Goal: Task Accomplishment & Management: Use online tool/utility

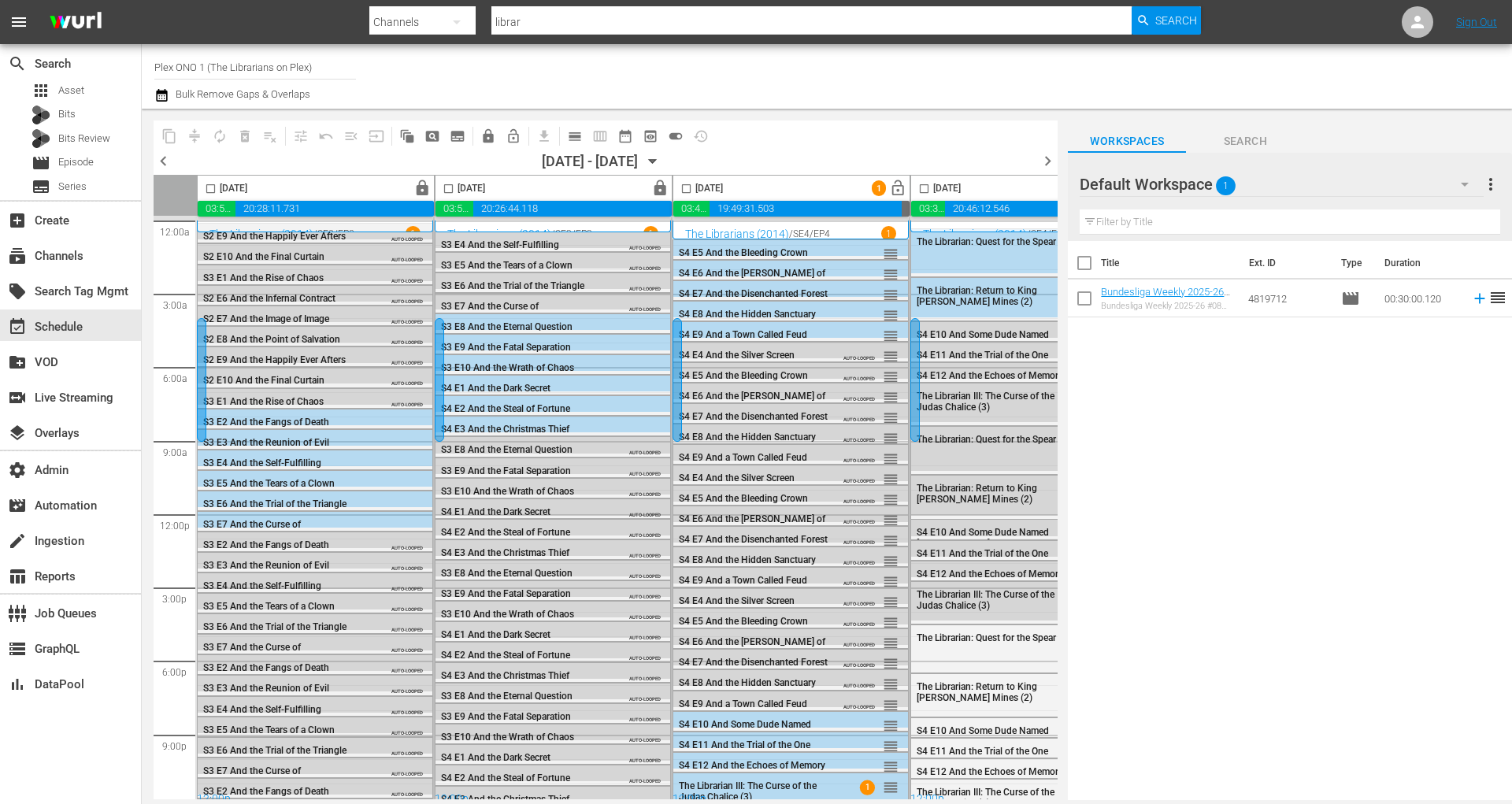
scroll to position [14, 0]
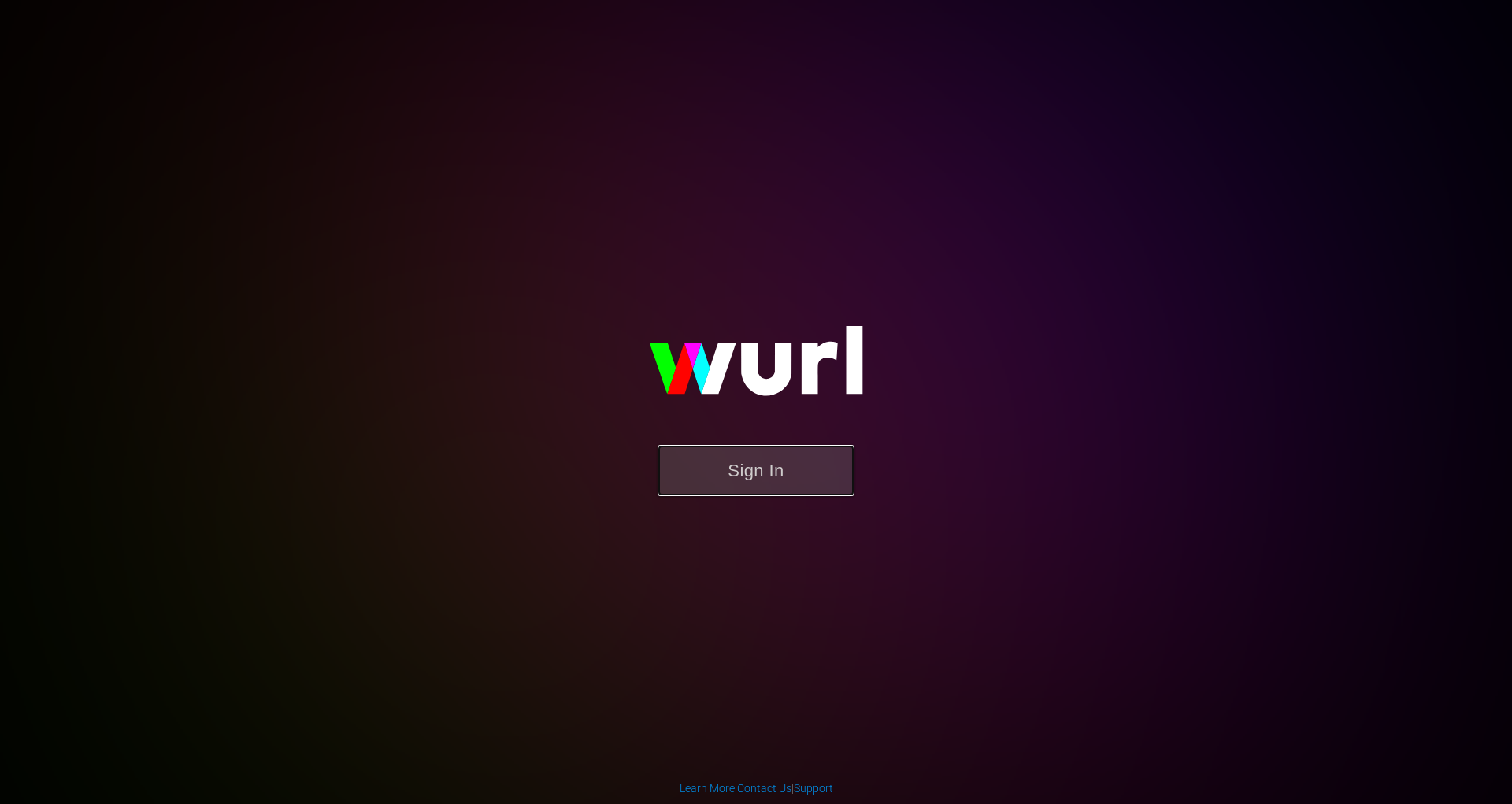
click at [765, 480] on button "Sign In" at bounding box center [756, 470] width 197 height 51
click at [775, 433] on img at bounding box center [755, 368] width 315 height 153
click at [779, 467] on button "Sign In" at bounding box center [756, 470] width 197 height 51
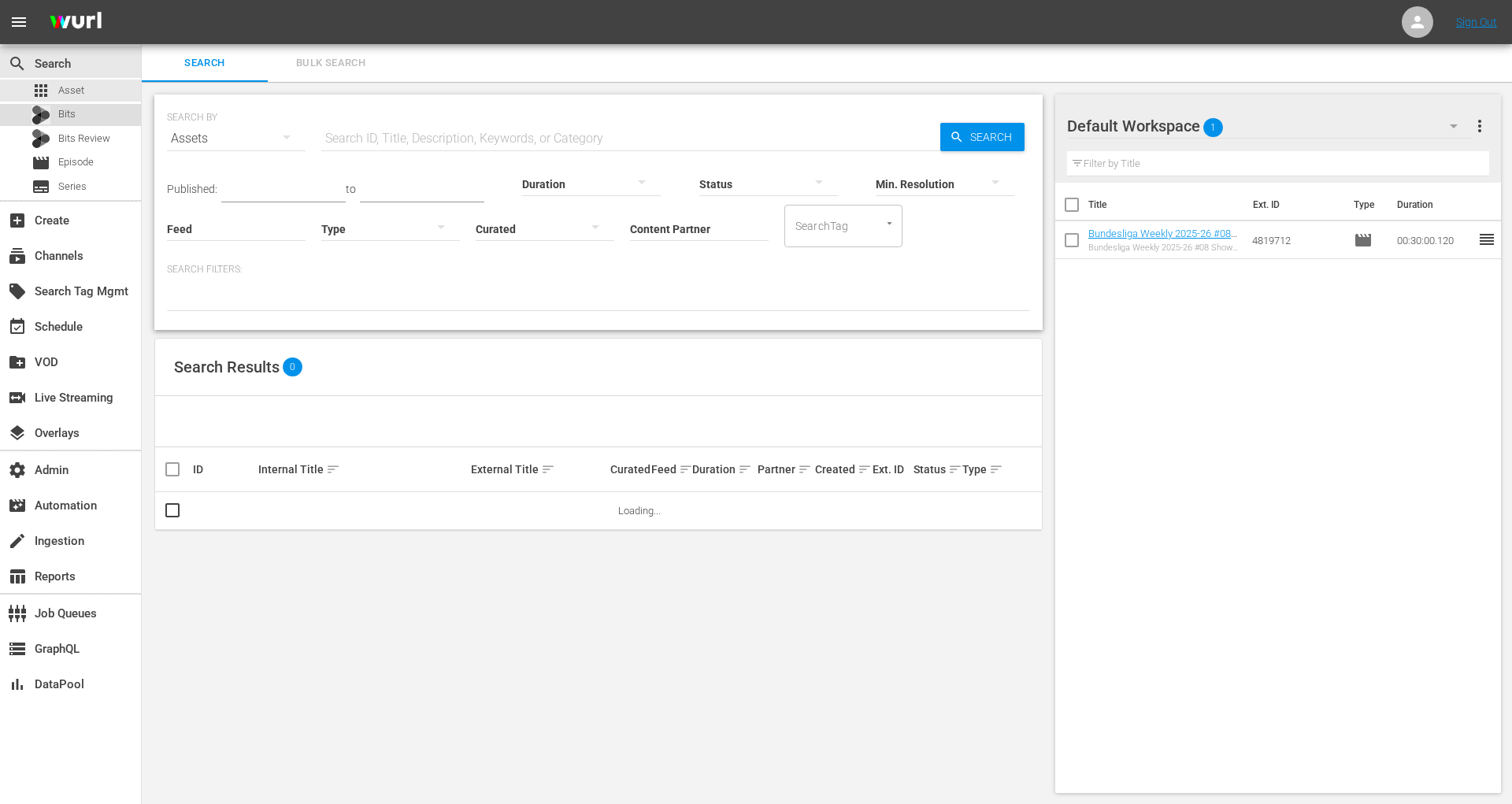
click at [95, 116] on div "Bits" at bounding box center [70, 114] width 141 height 22
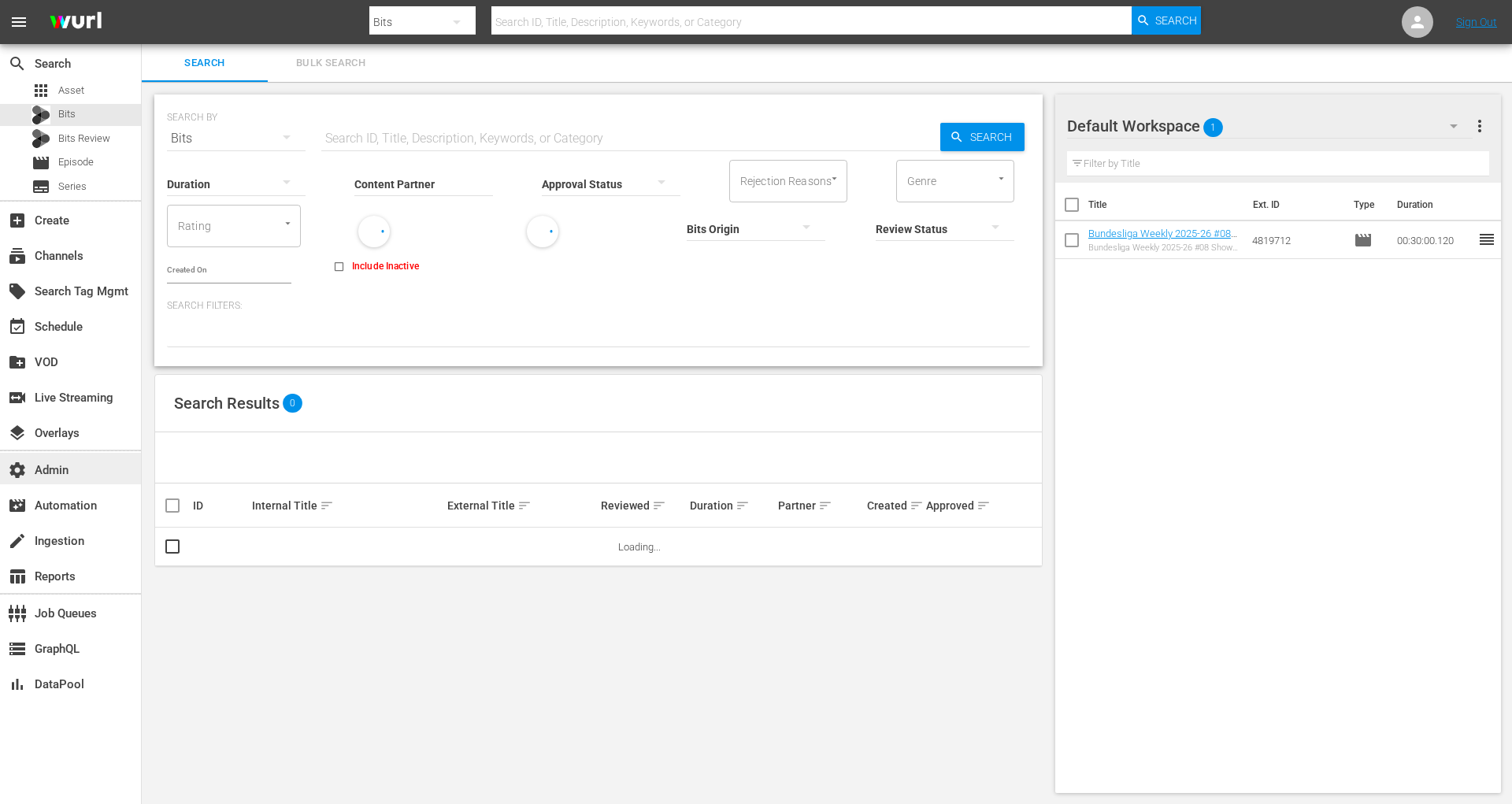
click at [107, 479] on div "settings Admin" at bounding box center [70, 468] width 141 height 31
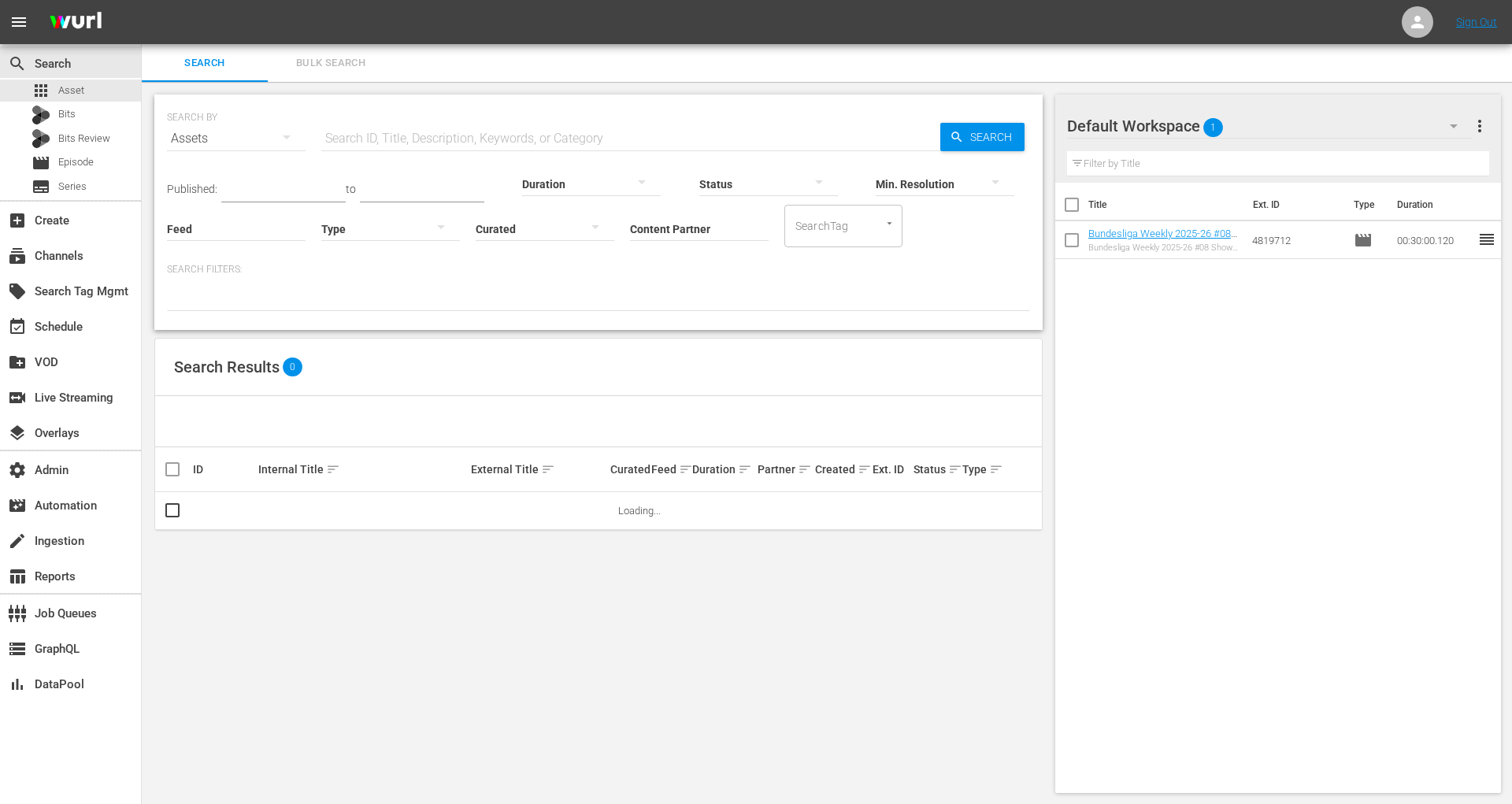
click at [441, 124] on input "text" at bounding box center [630, 139] width 619 height 38
paste input "194219898"
type input "194219898"
click at [320, 510] on link "Hurry Up [DATE] (Official Music Video) by [PERSON_NAME]" at bounding box center [348, 516] width 180 height 24
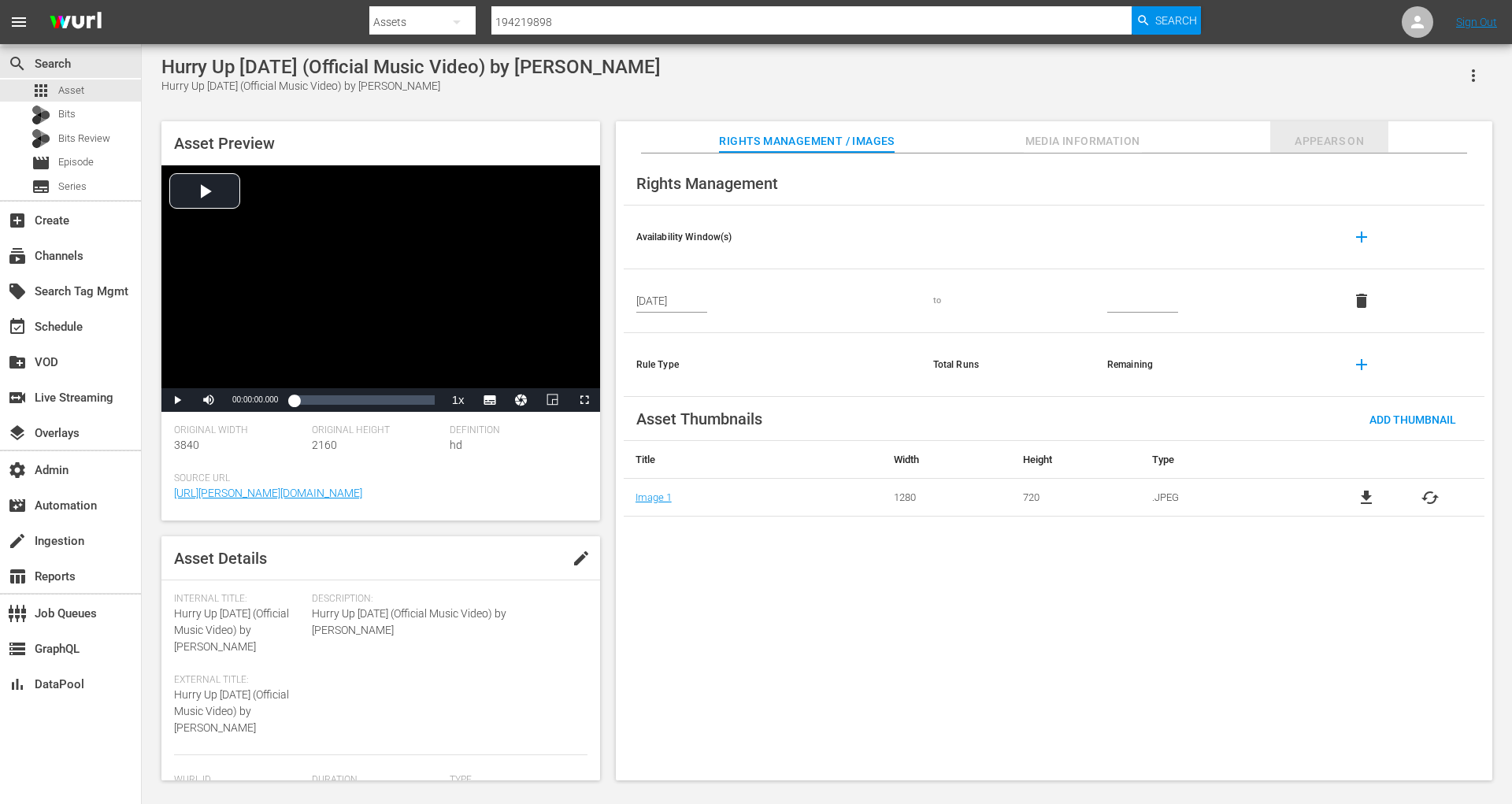
click at [1316, 136] on span "Appears On" at bounding box center [1329, 141] width 118 height 20
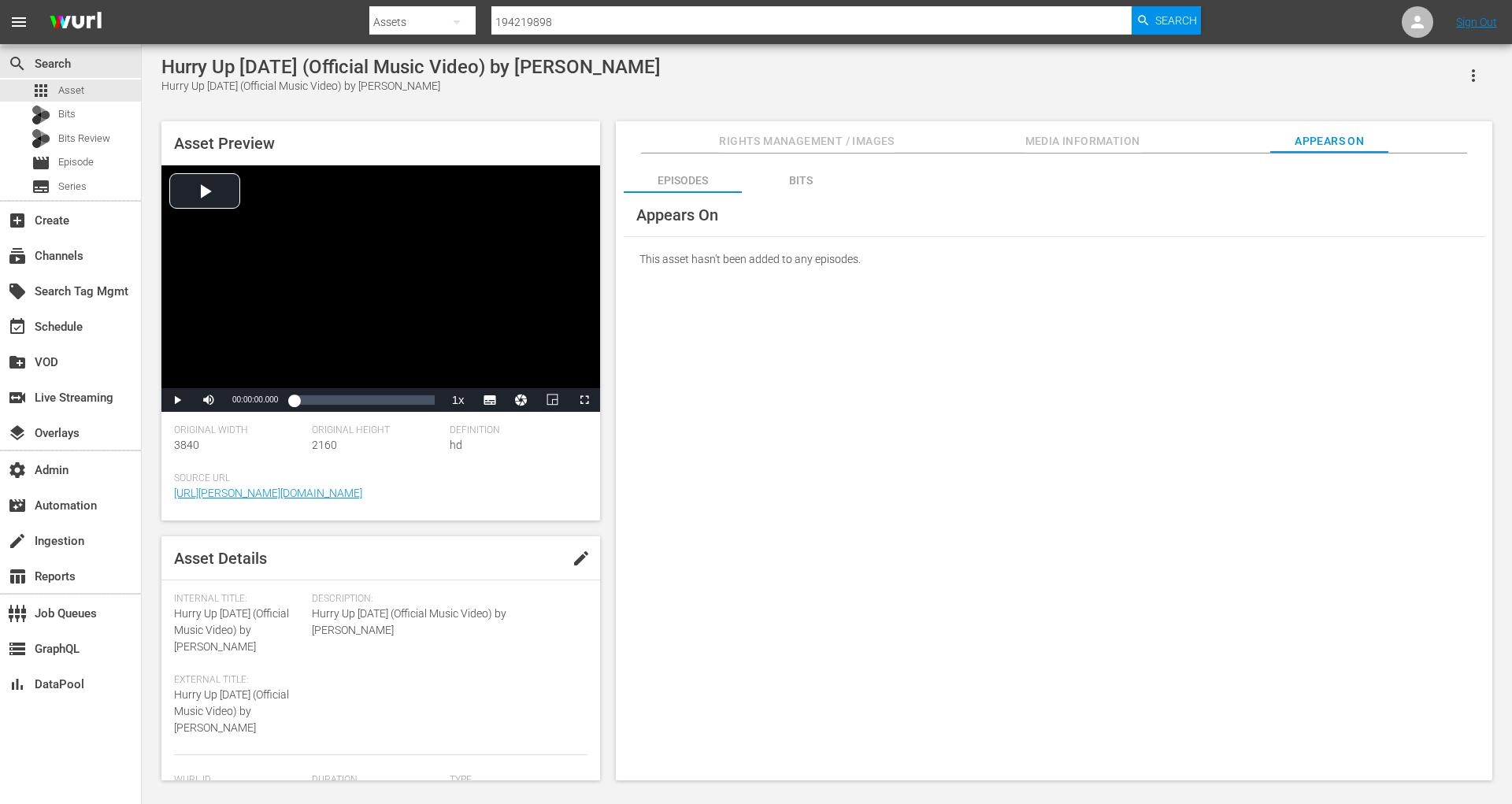
click at [794, 181] on div "Bits" at bounding box center [800, 180] width 118 height 38
click at [747, 295] on link "Hurry Up Tomorrow (Official Music Video) by The Weeknd" at bounding box center [771, 300] width 258 height 11
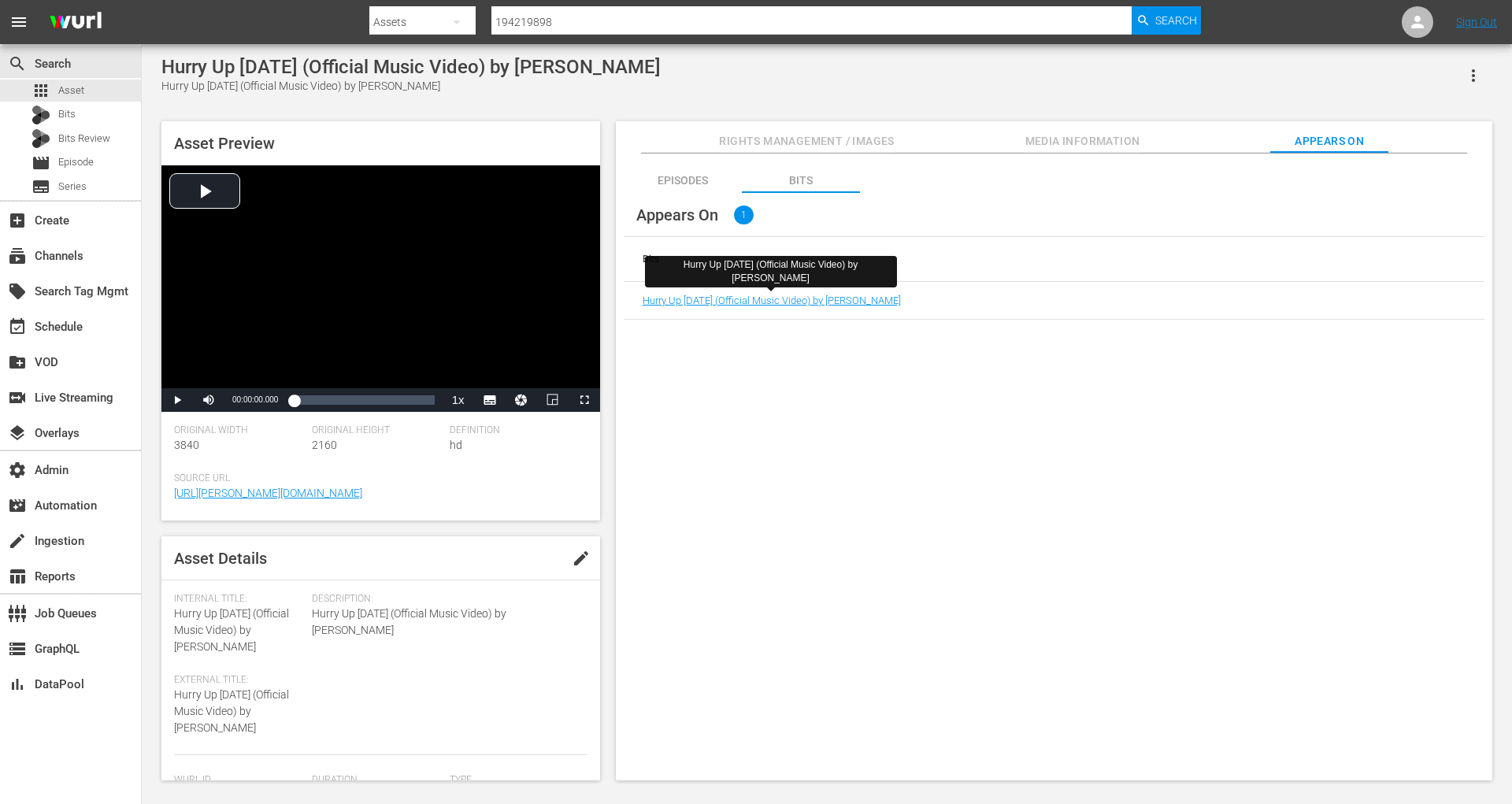
click at [1481, 71] on icon "button" at bounding box center [1473, 76] width 19 height 19
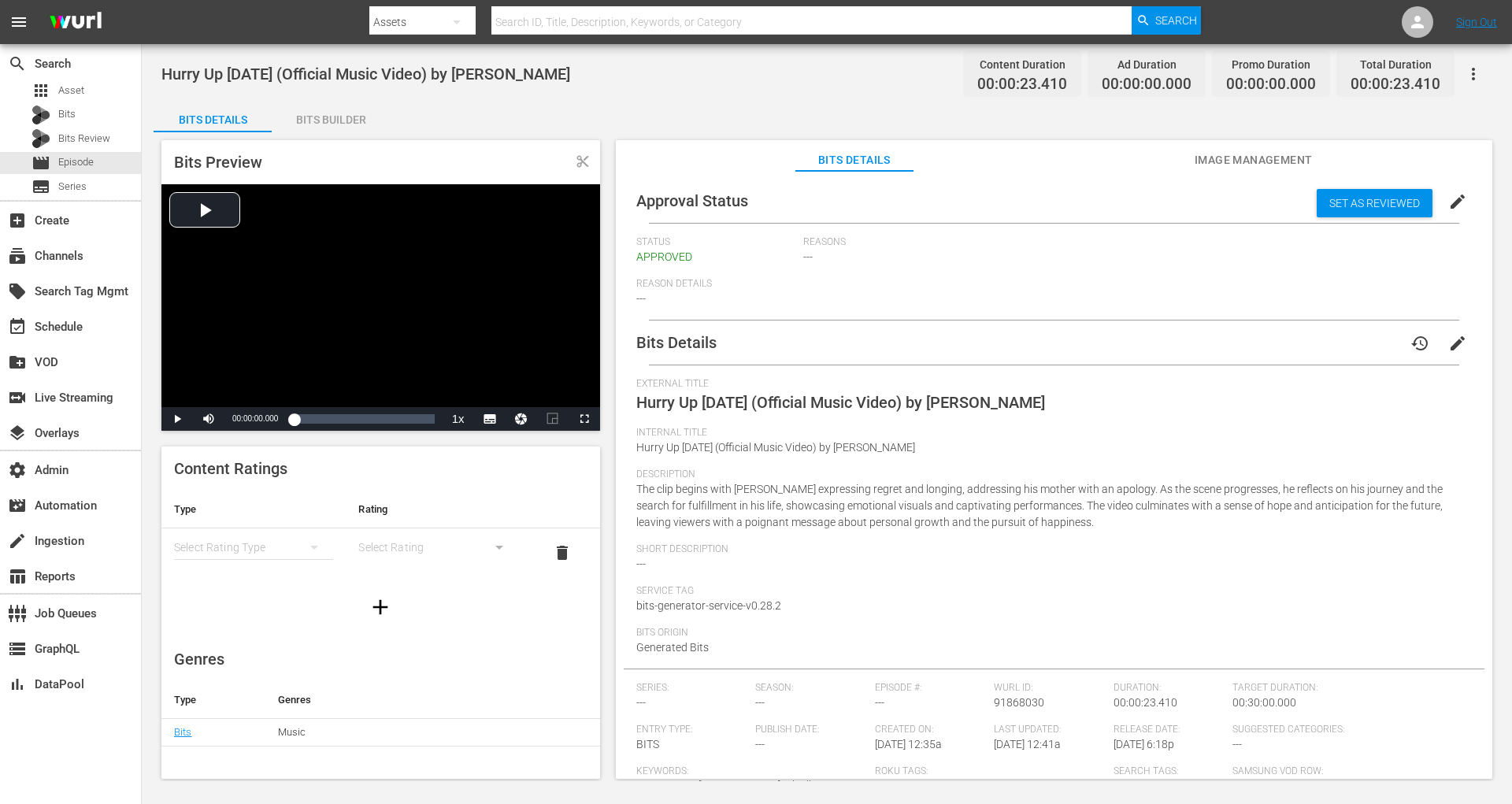
click at [1475, 82] on icon "button" at bounding box center [1473, 74] width 19 height 19
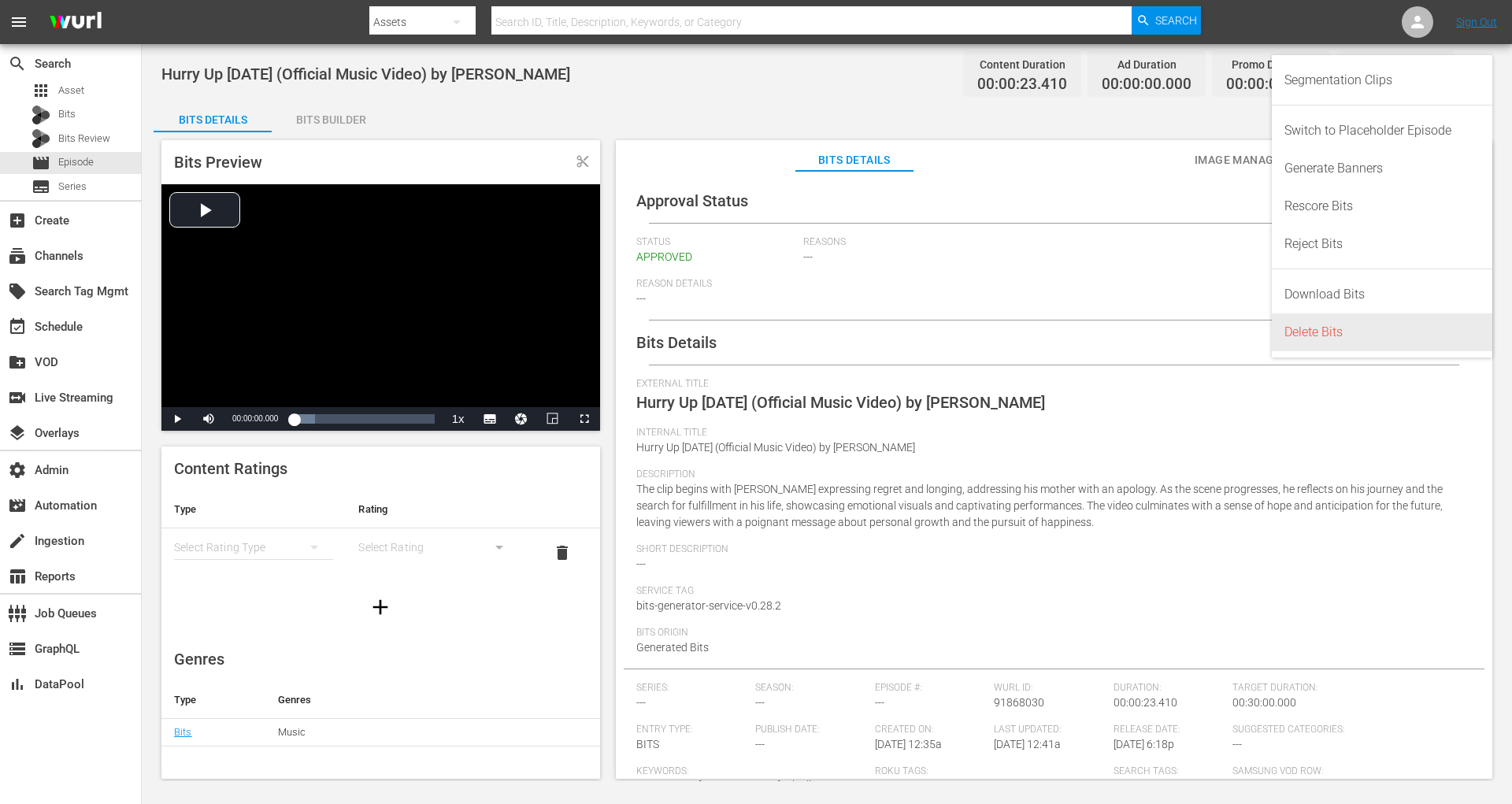
click at [1324, 323] on div "Delete Bits" at bounding box center [1382, 333] width 196 height 38
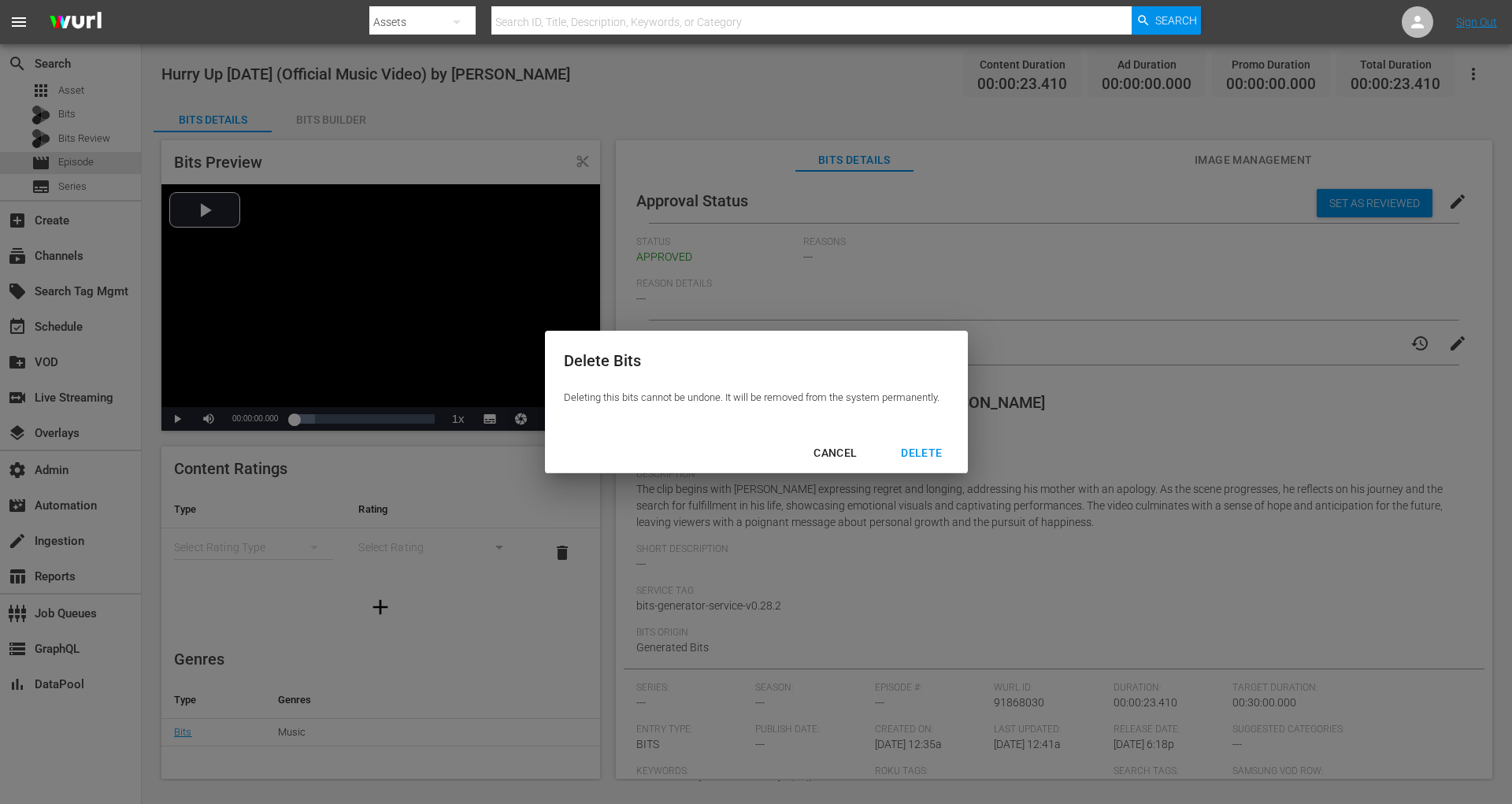
click at [942, 451] on div "DELETE" at bounding box center [921, 453] width 66 height 20
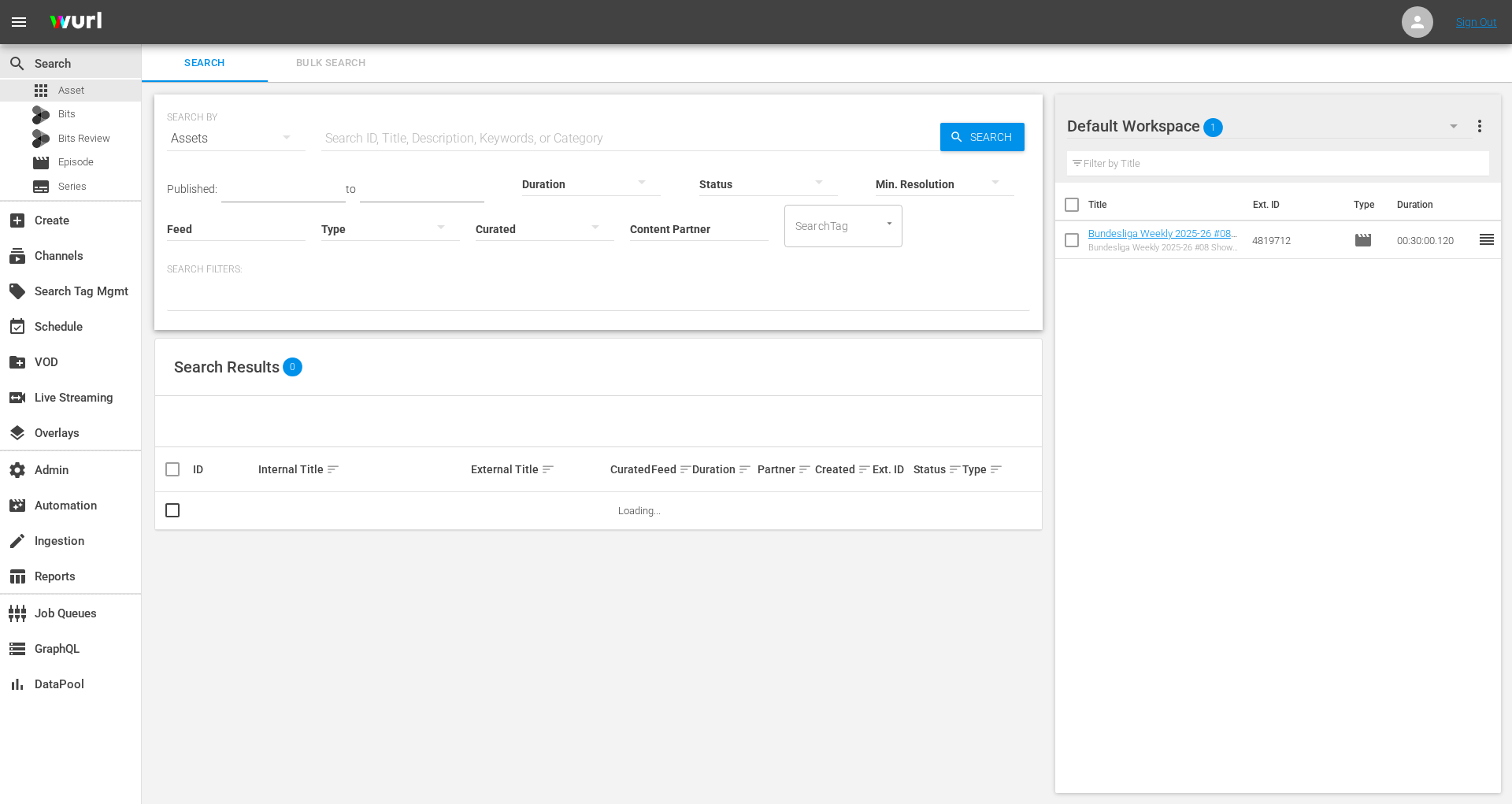
click at [353, 135] on input "text" at bounding box center [630, 139] width 619 height 38
paste input "194219898"
type input "194219898"
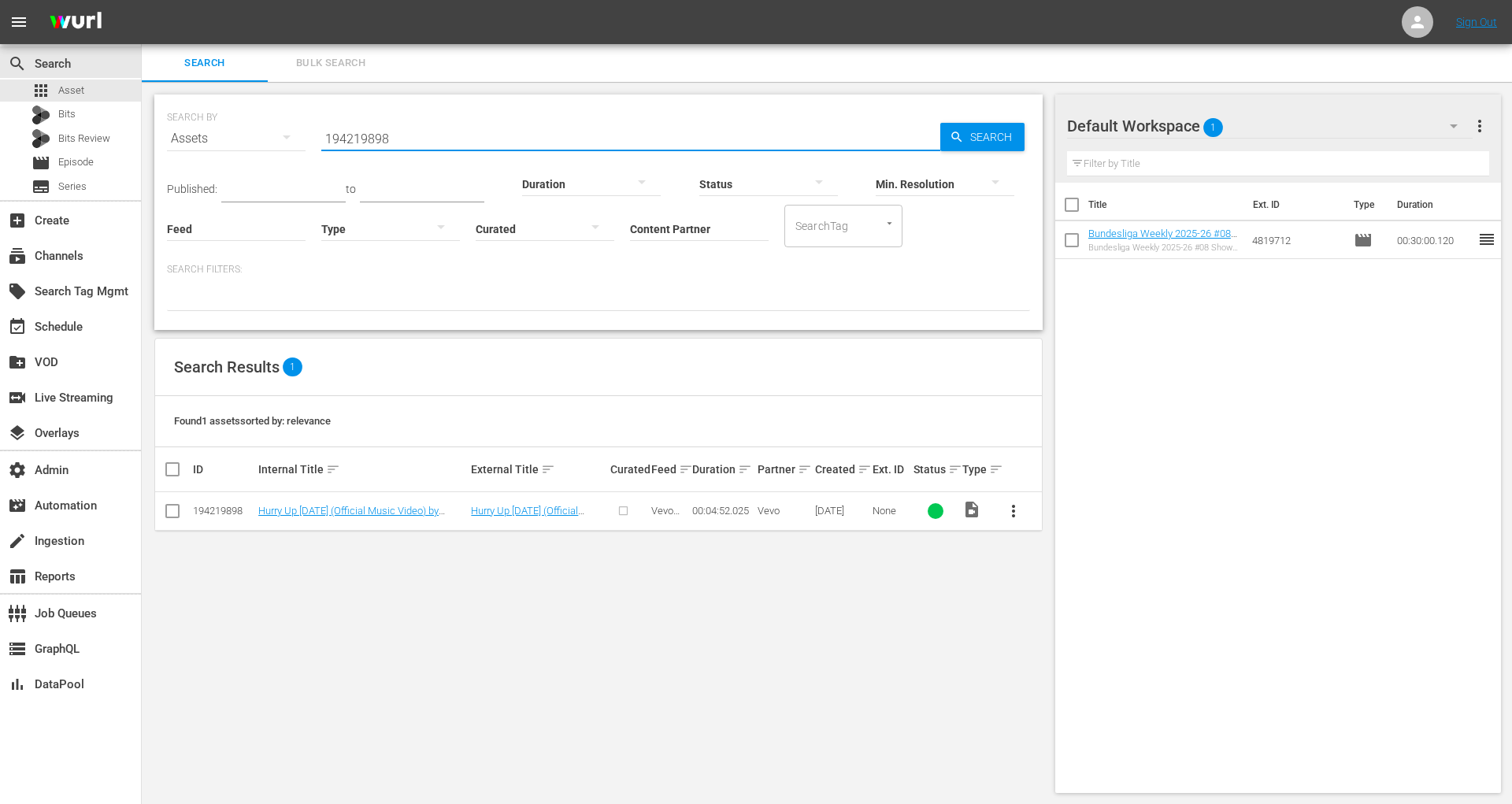
click at [175, 516] on input "checkbox" at bounding box center [172, 514] width 19 height 19
checkbox input "true"
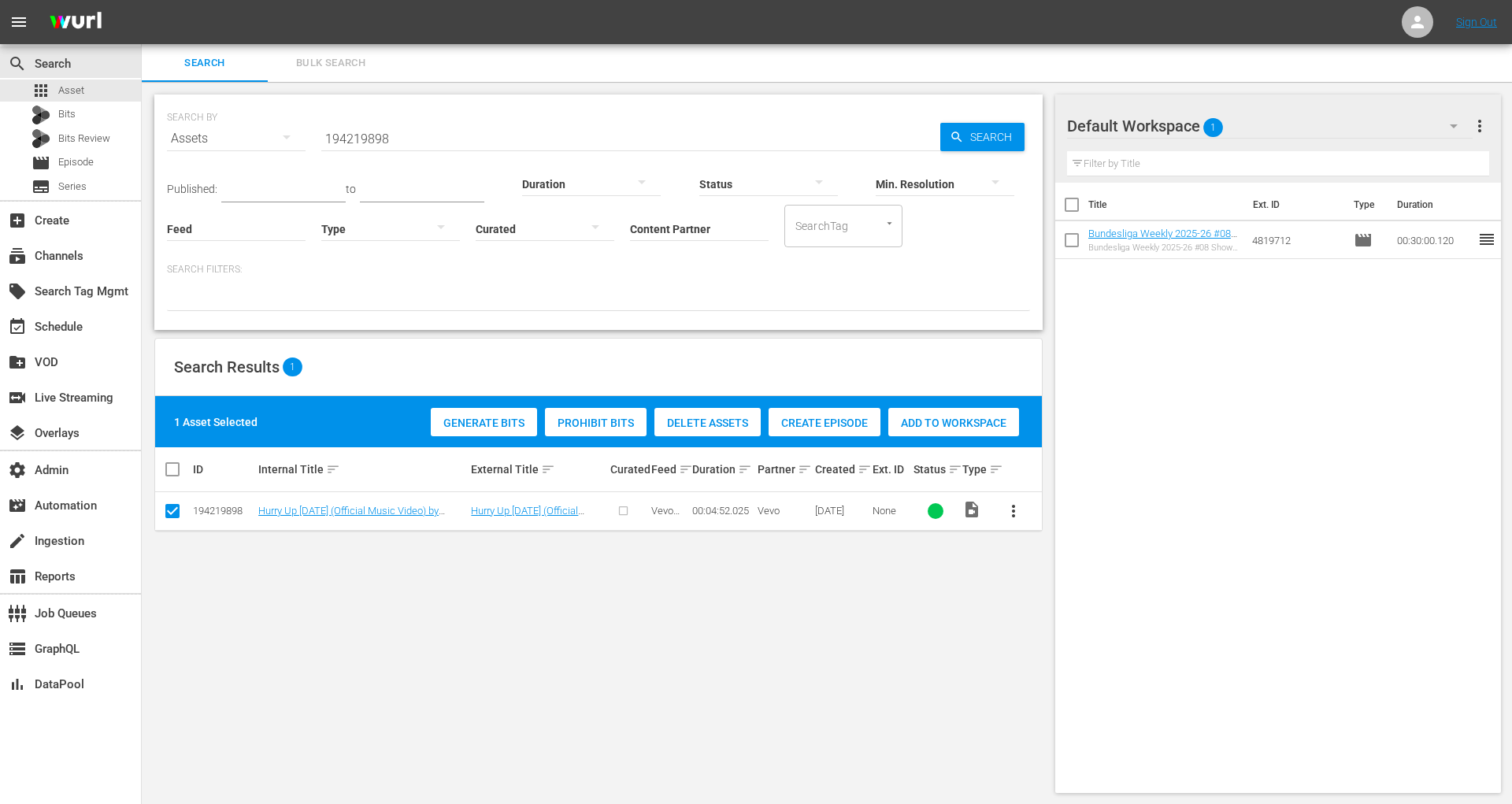
click at [489, 417] on span "Generate Bits" at bounding box center [484, 422] width 106 height 12
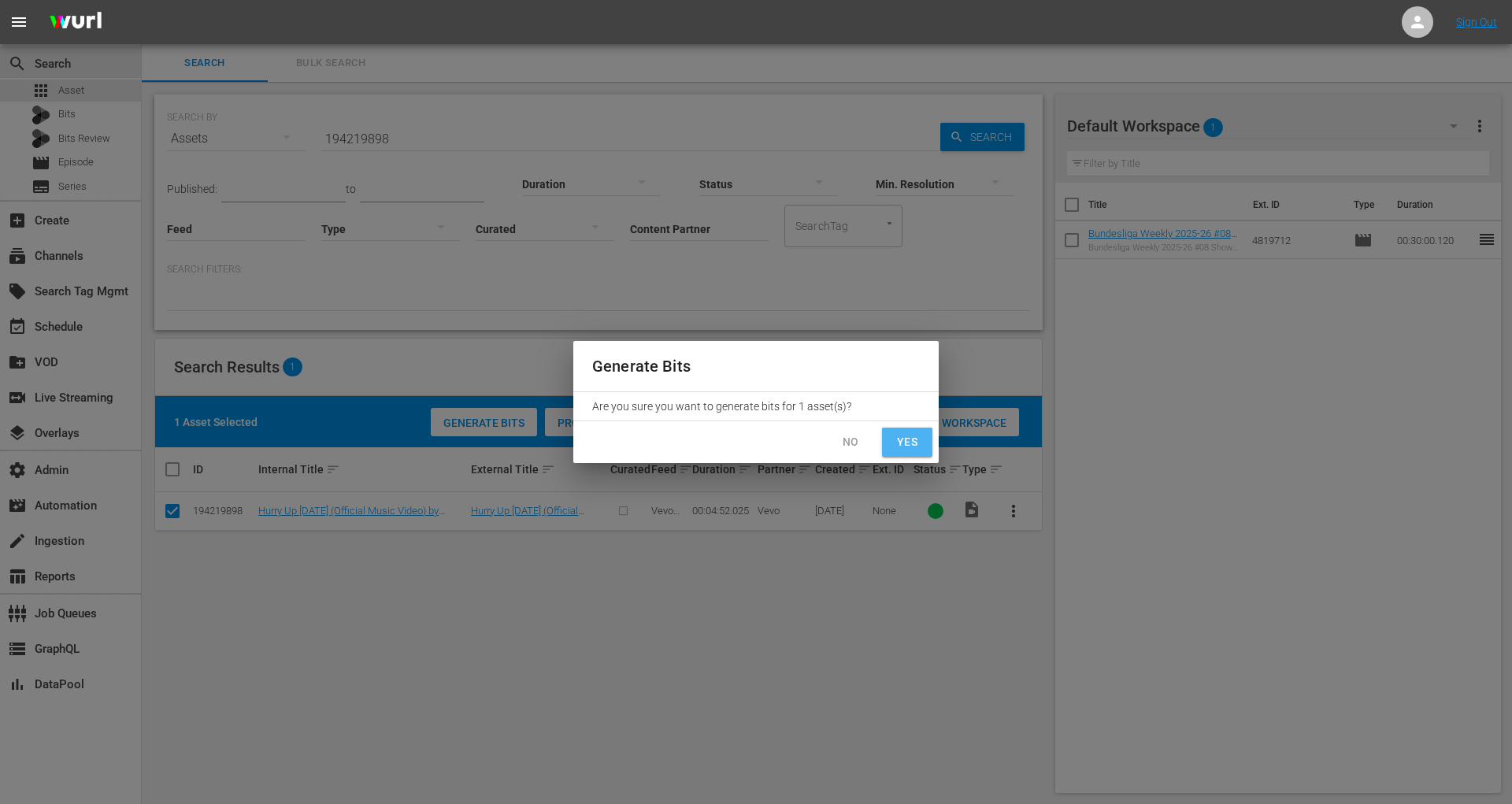
click at [897, 444] on span "Yes" at bounding box center [907, 441] width 26 height 20
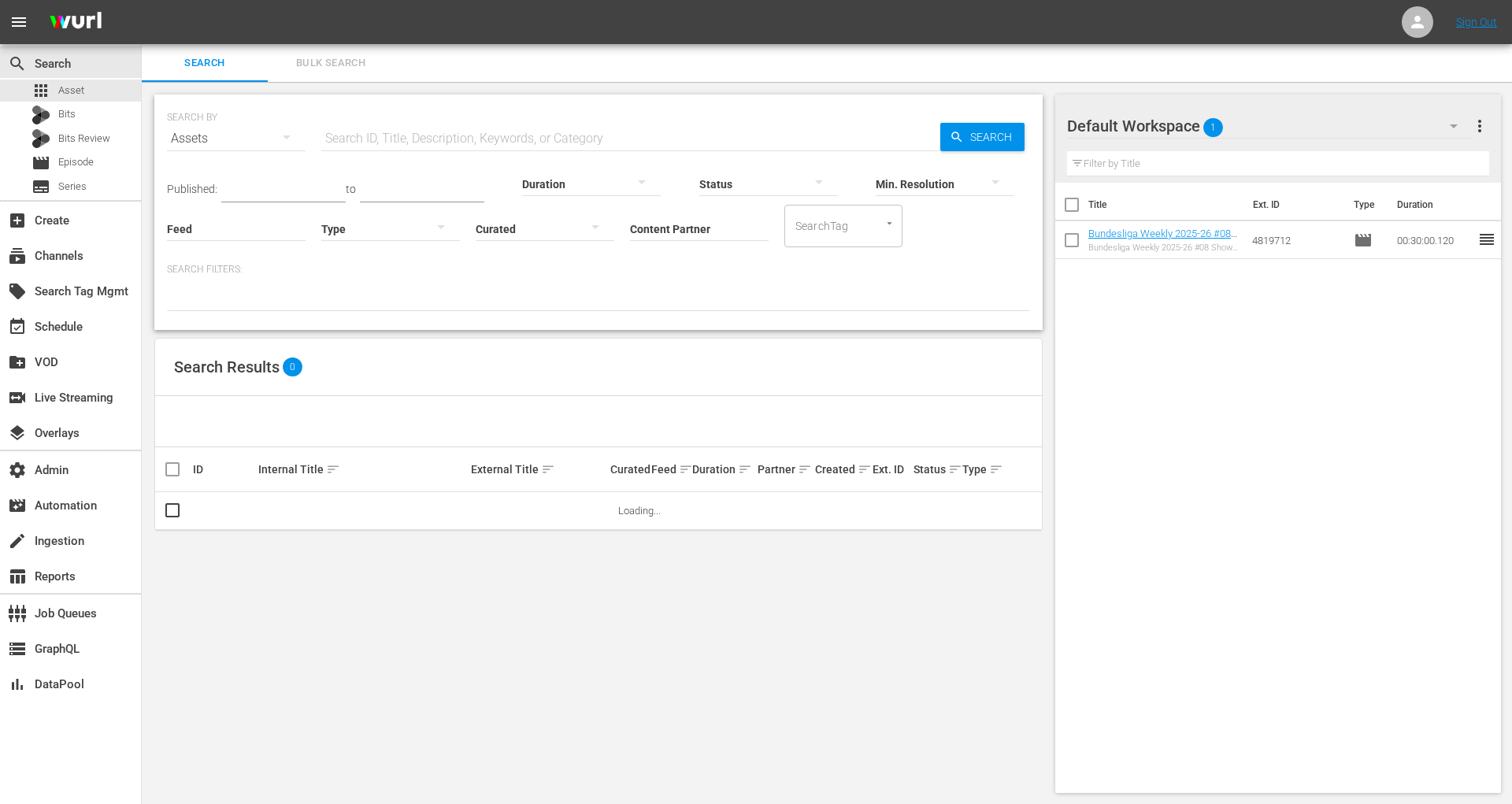
click at [354, 75] on button "Bulk Search" at bounding box center [330, 63] width 126 height 38
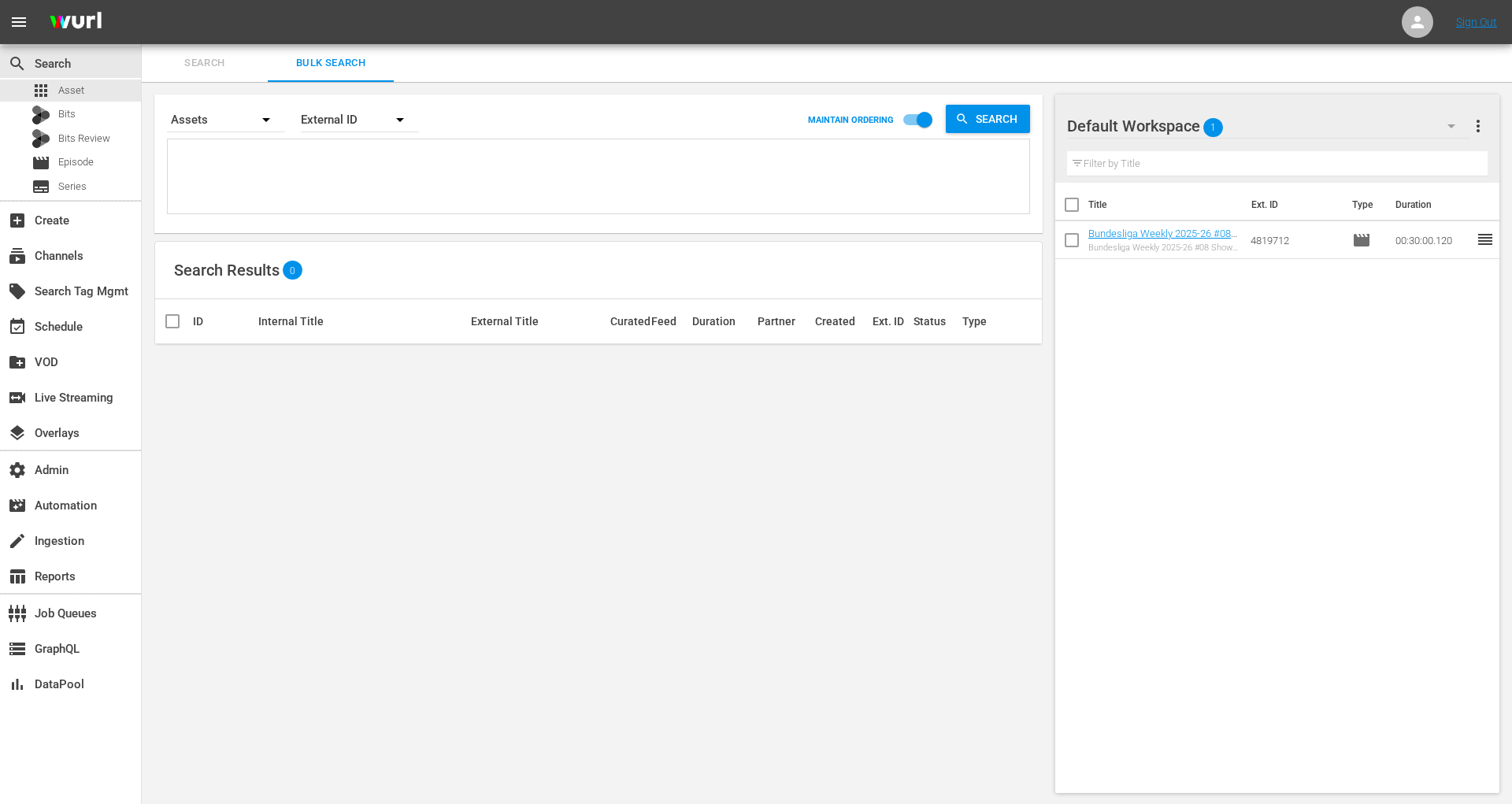
click at [357, 117] on div "External ID" at bounding box center [359, 119] width 118 height 44
click at [505, 165] on div "External ID [PERSON_NAME] ID Title" at bounding box center [756, 402] width 1512 height 804
click at [479, 155] on textarea at bounding box center [600, 180] width 857 height 72
paste textarea "68d3b79aea8b8693e00991a1 68d3cfabea8b8693e00cd78b 68d3d13fea8b8693e00d02fe 68d3…"
type textarea "68d3b79aea8b8693e00991a1 68d3cfabea8b8693e00cd78b 68d3d13fea8b8693e00d02fe 68d3…"
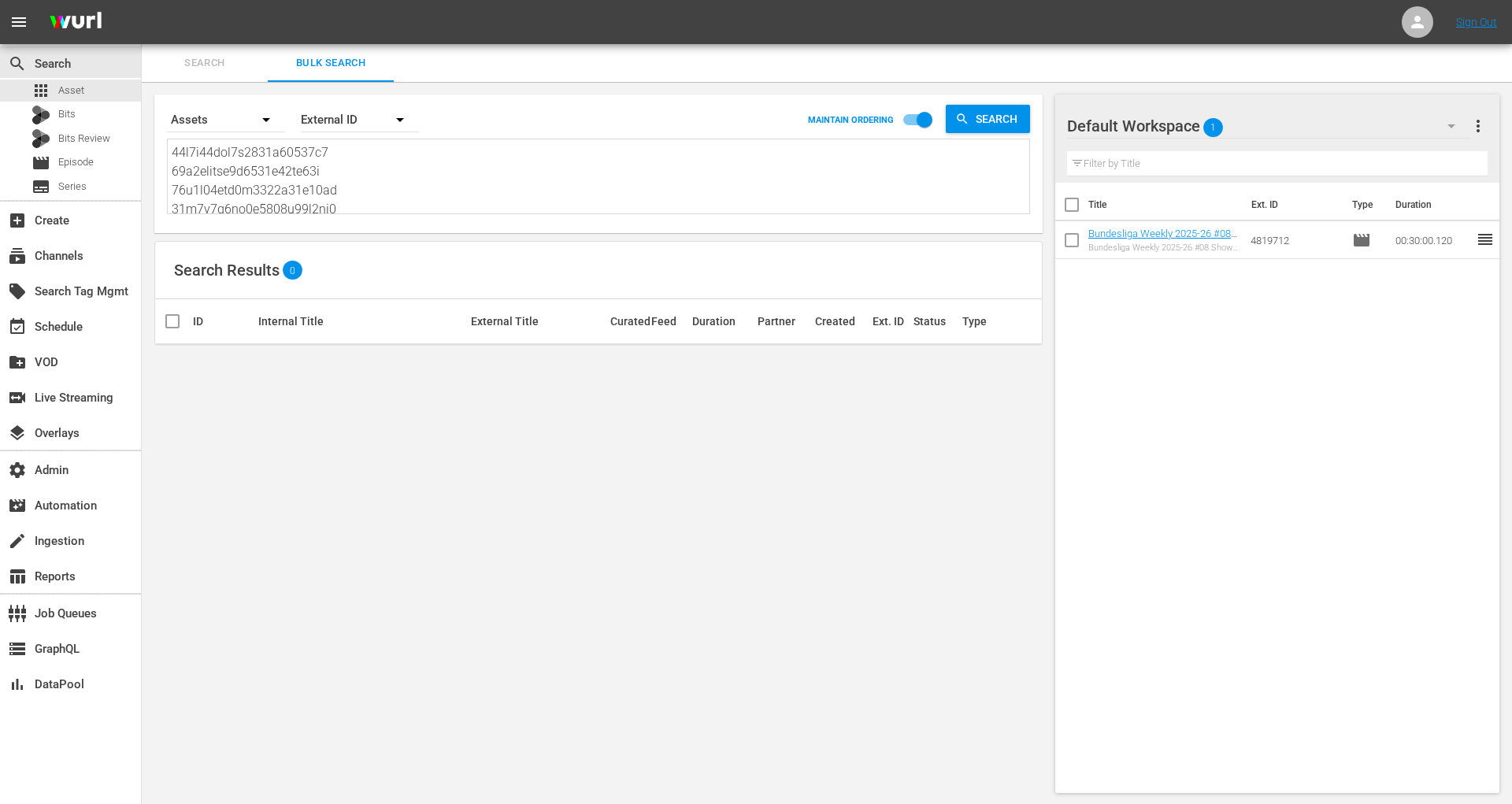
scroll to position [1, 0]
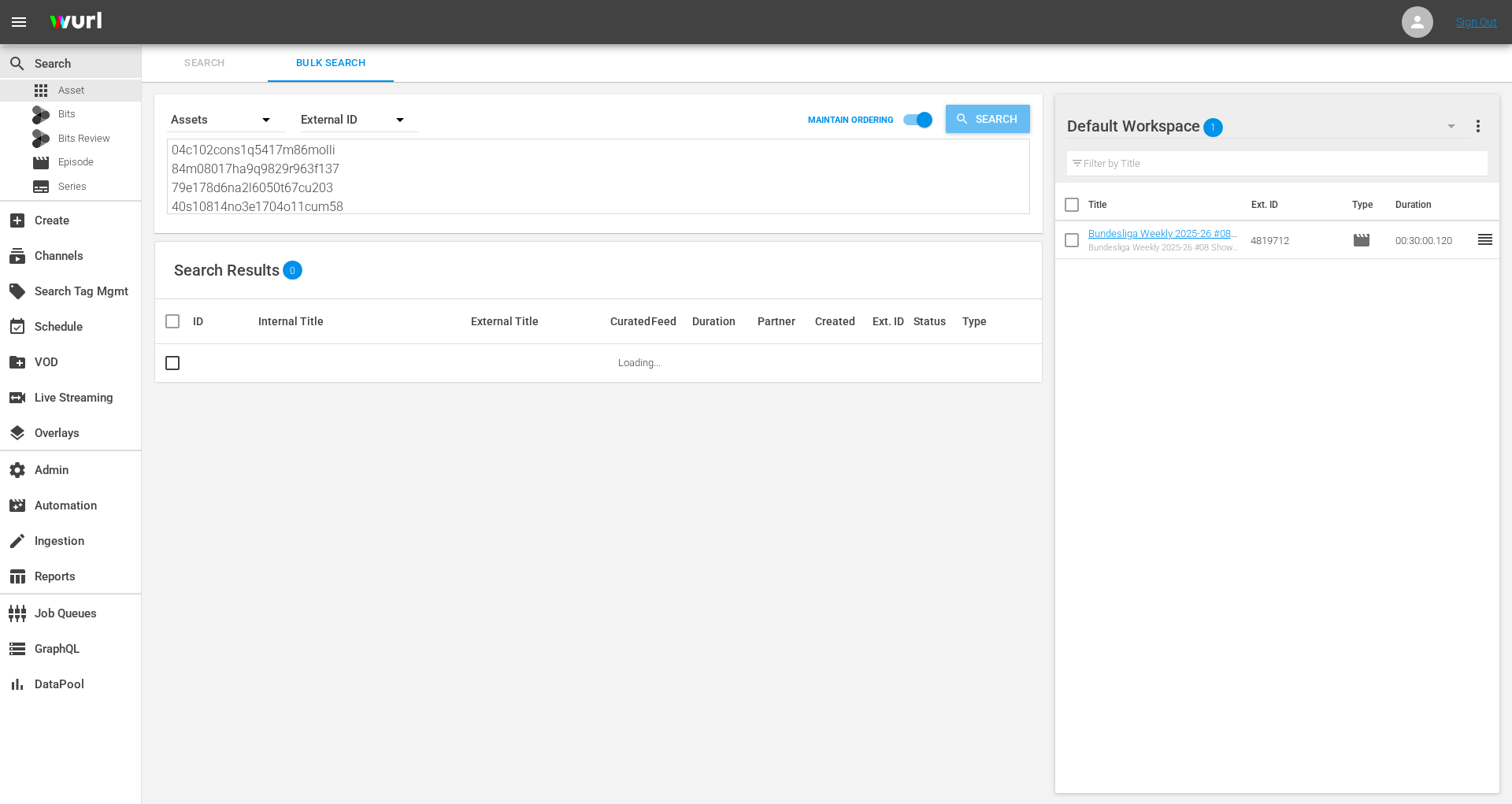
type textarea "68d3b79aea8b8693e00991a1 68d3cfabea8b8693e00cd78b 68d3d13fea8b8693e00d02fe 68d3…"
click at [964, 113] on icon "button" at bounding box center [962, 118] width 14 height 14
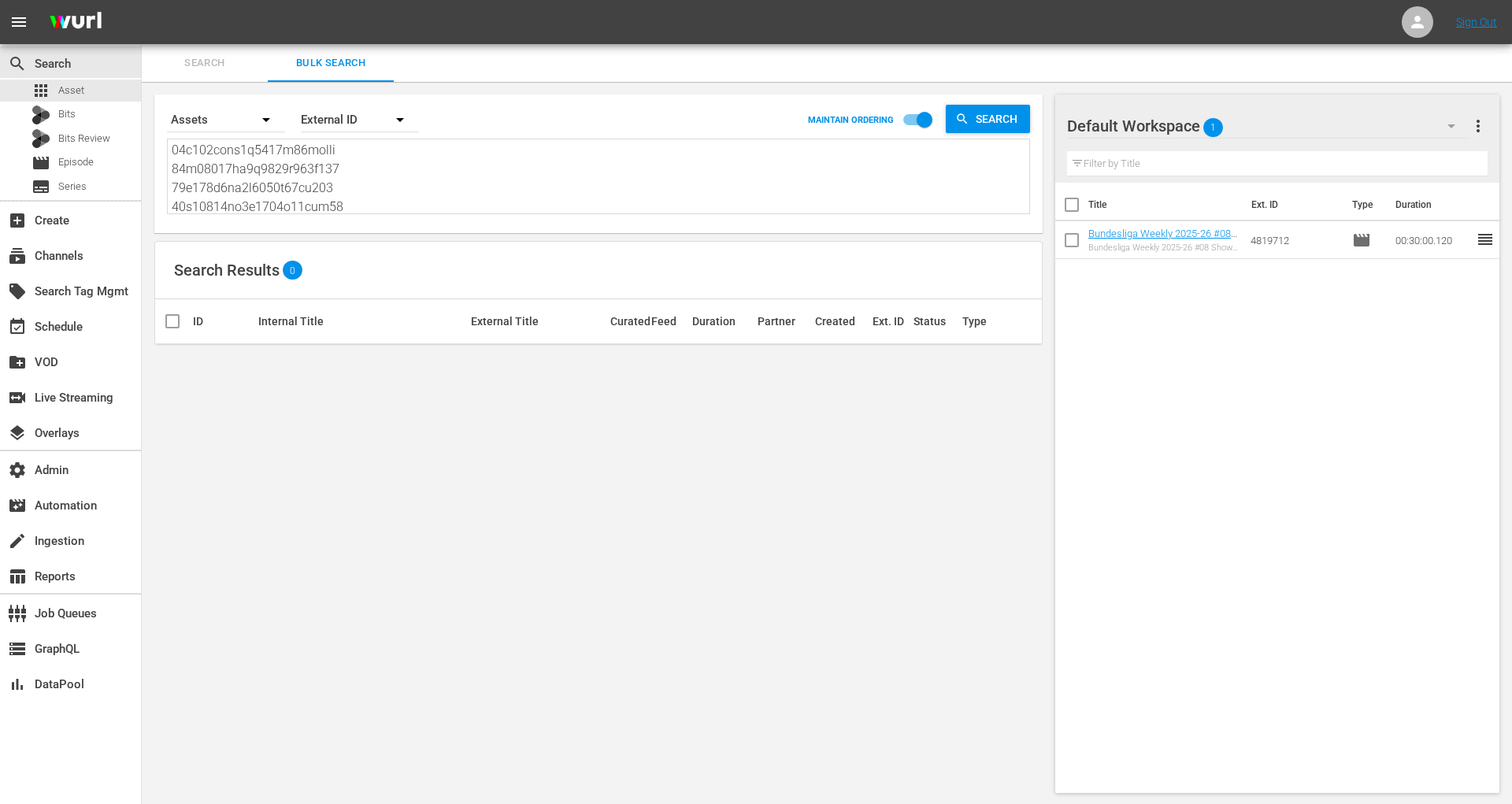
click at [438, 181] on textarea at bounding box center [600, 179] width 857 height 72
click at [210, 65] on span "Search" at bounding box center [204, 62] width 107 height 18
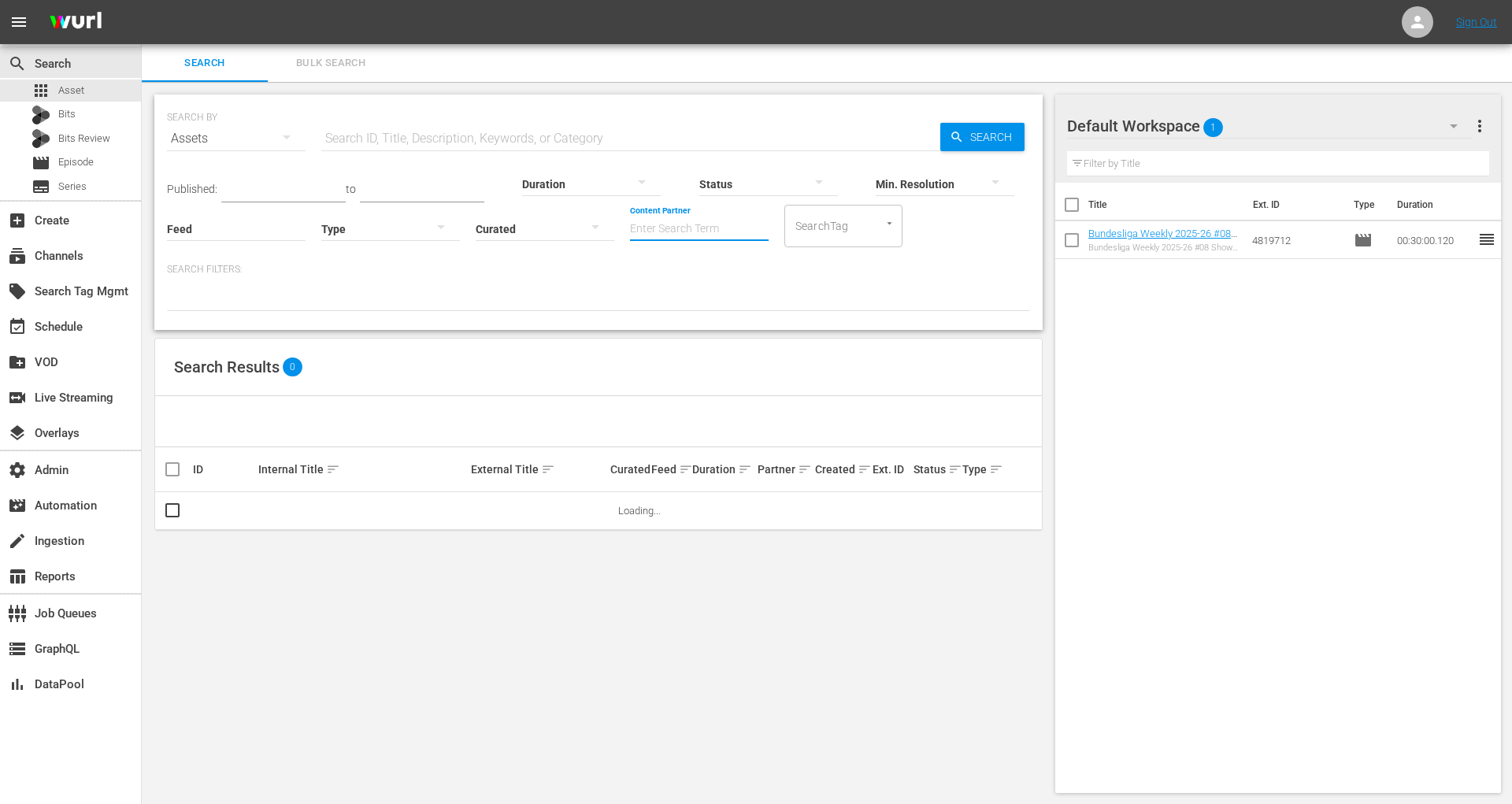
click at [665, 223] on input "Content Partner" at bounding box center [699, 230] width 139 height 57
click at [782, 272] on div "Plex (278)" at bounding box center [758, 272] width 231 height 38
type input "Plex (278)"
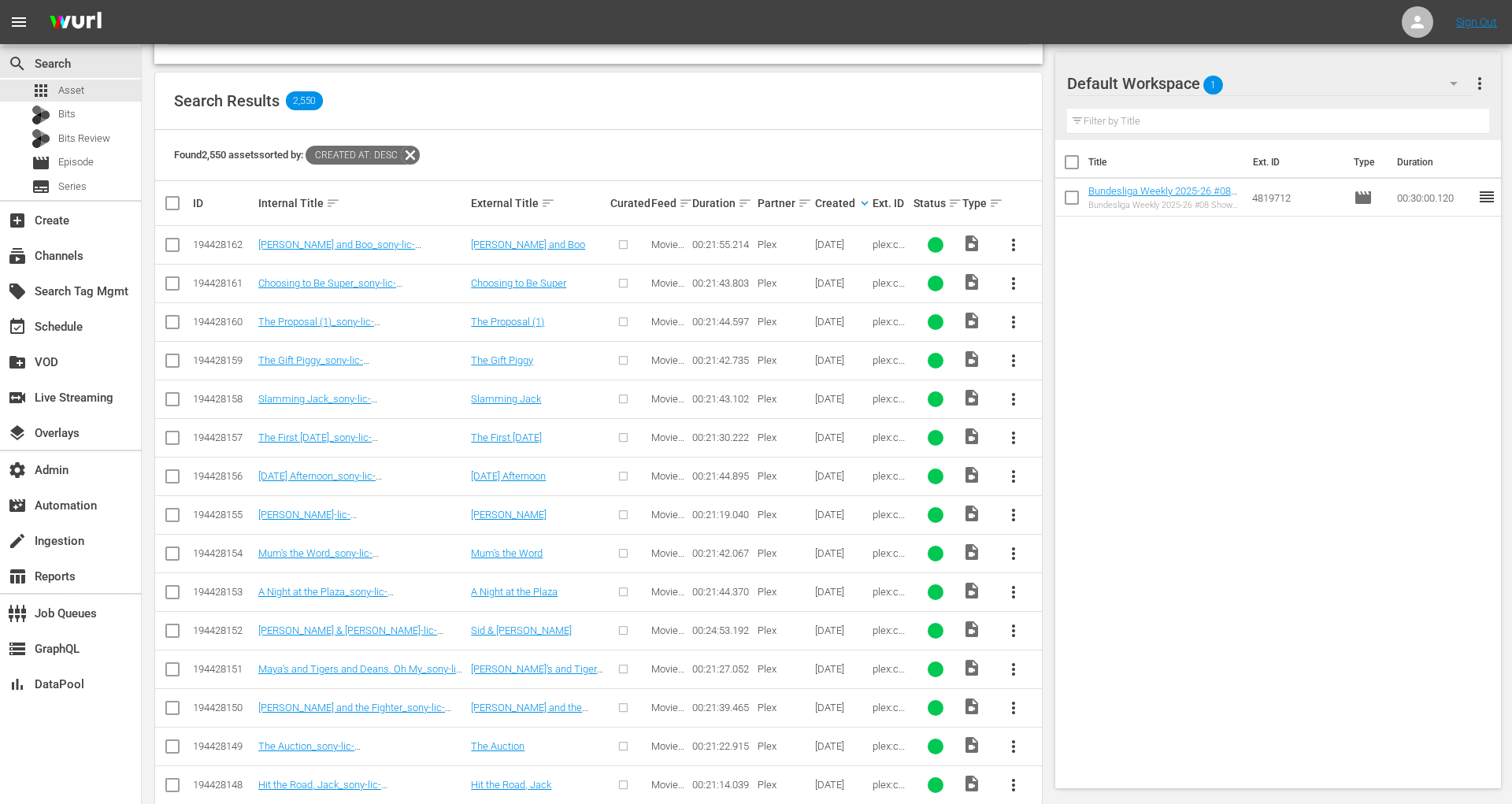
scroll to position [285, 0]
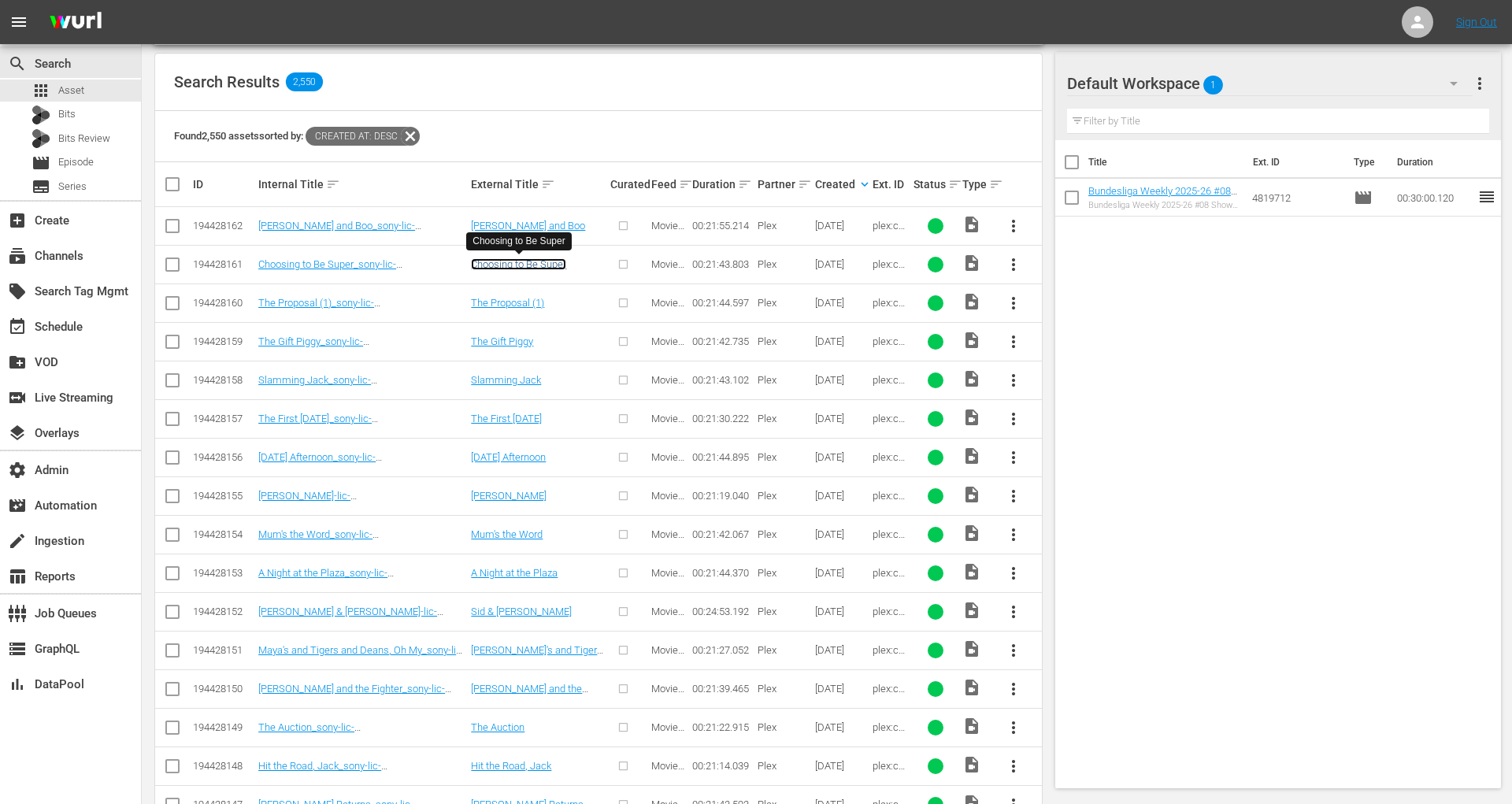
click at [557, 260] on link "Choosing to Be Super" at bounding box center [518, 264] width 95 height 11
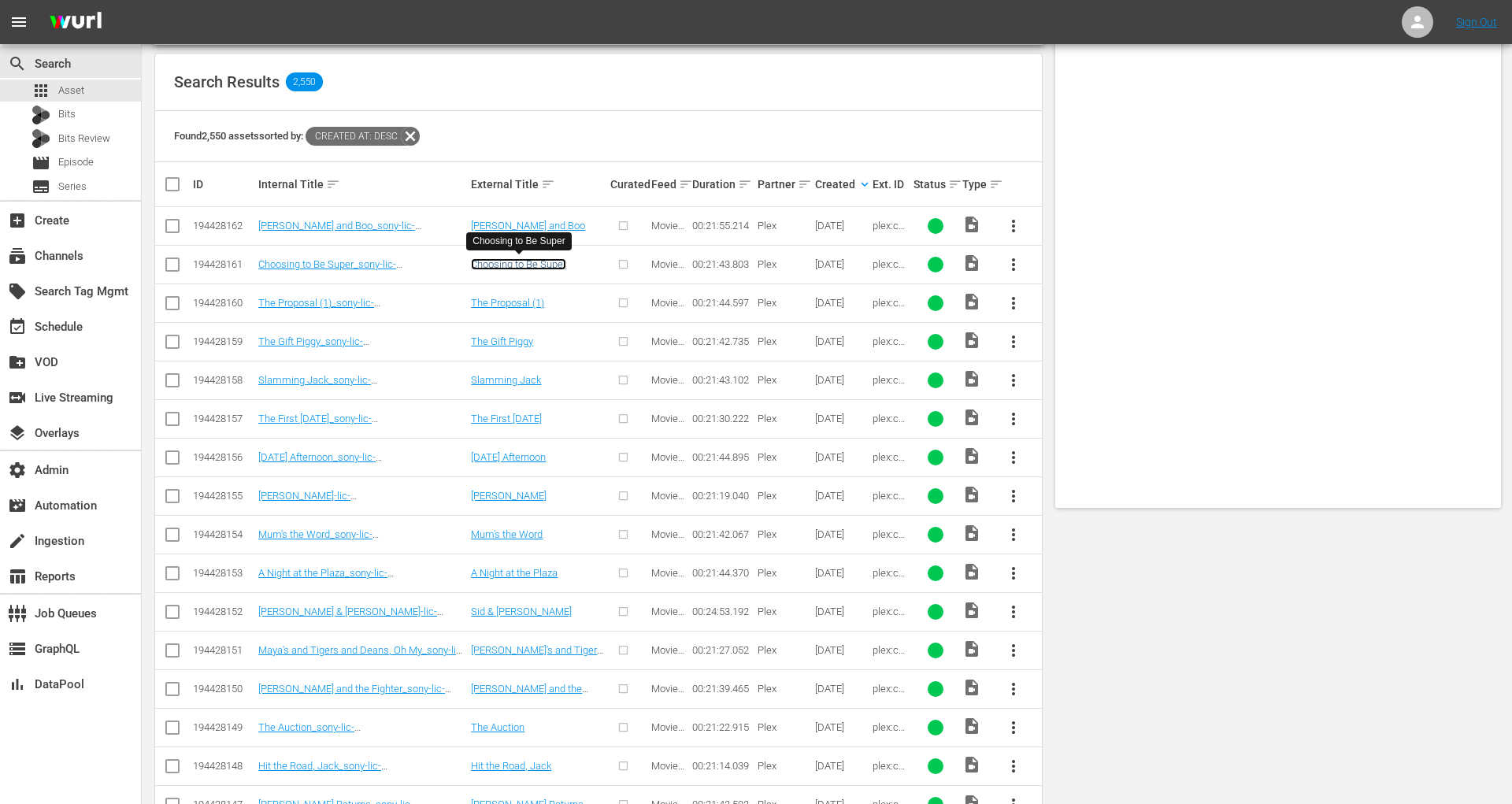
scroll to position [0, 0]
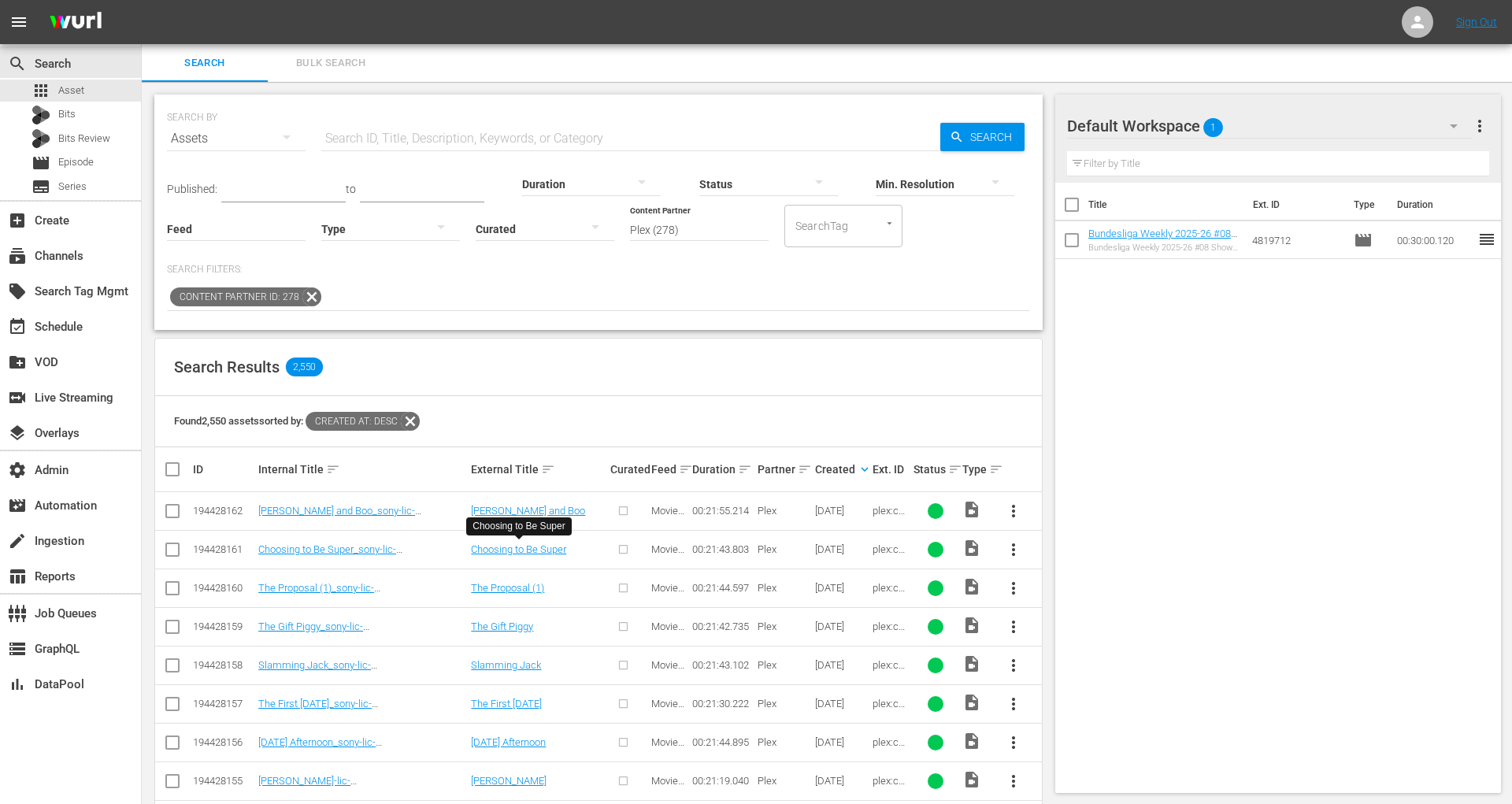
click at [708, 224] on input "Plex (278)" at bounding box center [699, 230] width 139 height 57
click at [369, 230] on div at bounding box center [390, 228] width 139 height 44
click at [369, 250] on div "Ad" at bounding box center [390, 251] width 139 height 26
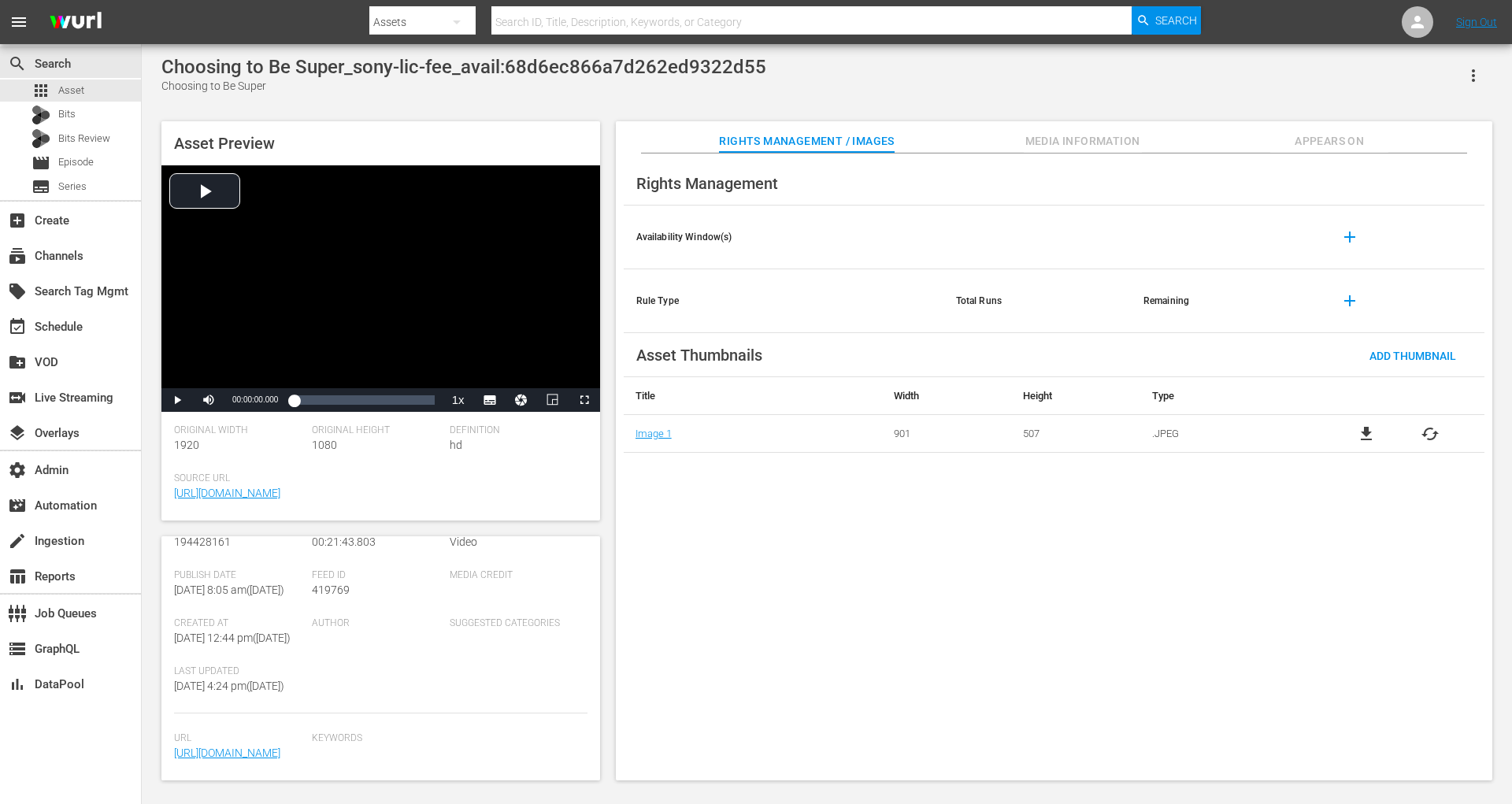
scroll to position [298, 0]
click at [317, 403] on div "Loaded : 0.45% 00:05:22.288 00:00:00.000" at bounding box center [364, 400] width 140 height 16
click at [177, 400] on span "Video Player" at bounding box center [177, 400] width 0 height 0
click at [1105, 145] on span "Media Information" at bounding box center [1082, 141] width 118 height 20
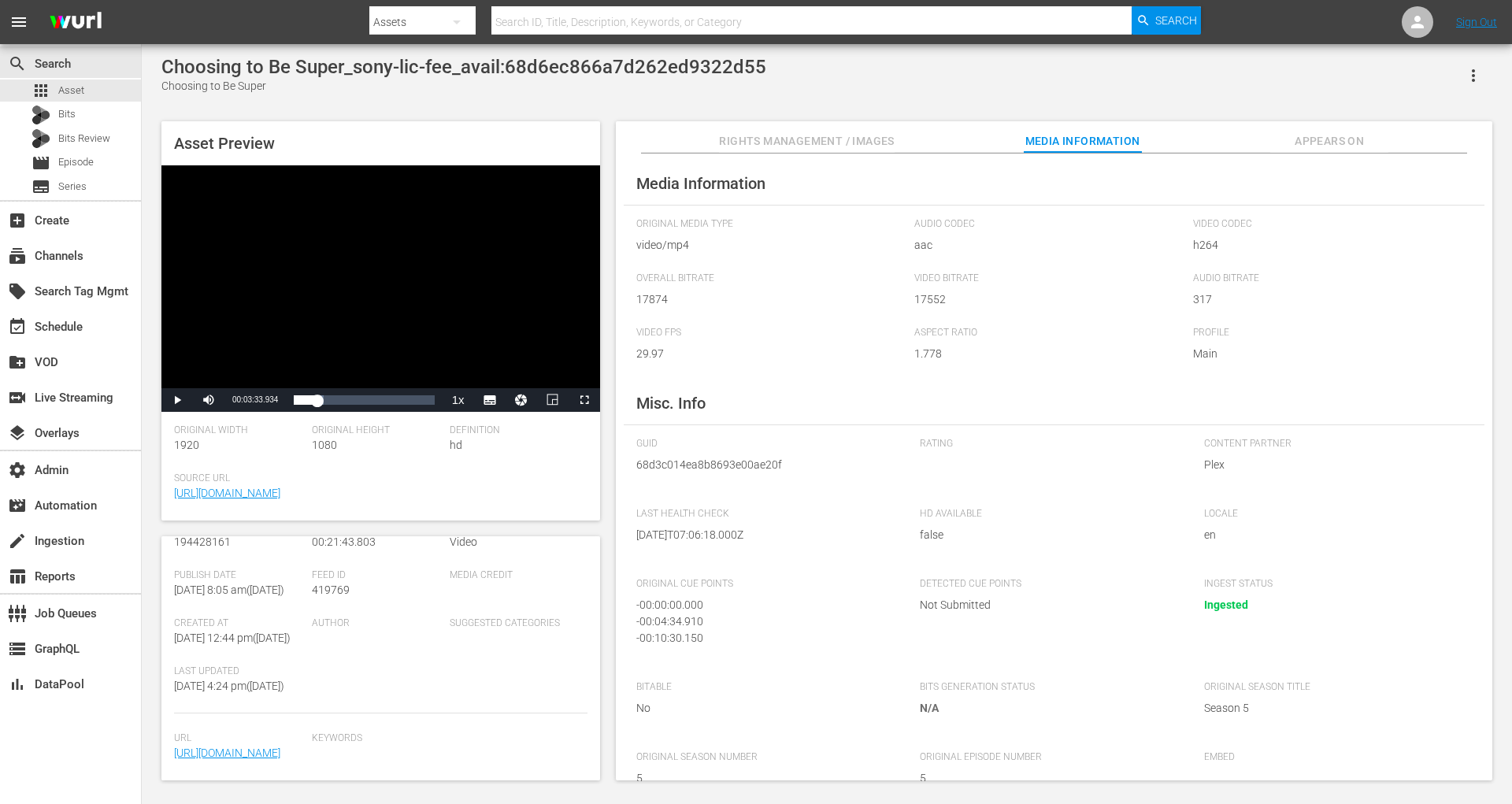
click at [699, 476] on div "GUID 68d3c014ea8b8693e00ae20f" at bounding box center [769, 464] width 267 height 54
click at [699, 469] on span "68d3c014ea8b8693e00ae20f" at bounding box center [765, 464] width 260 height 16
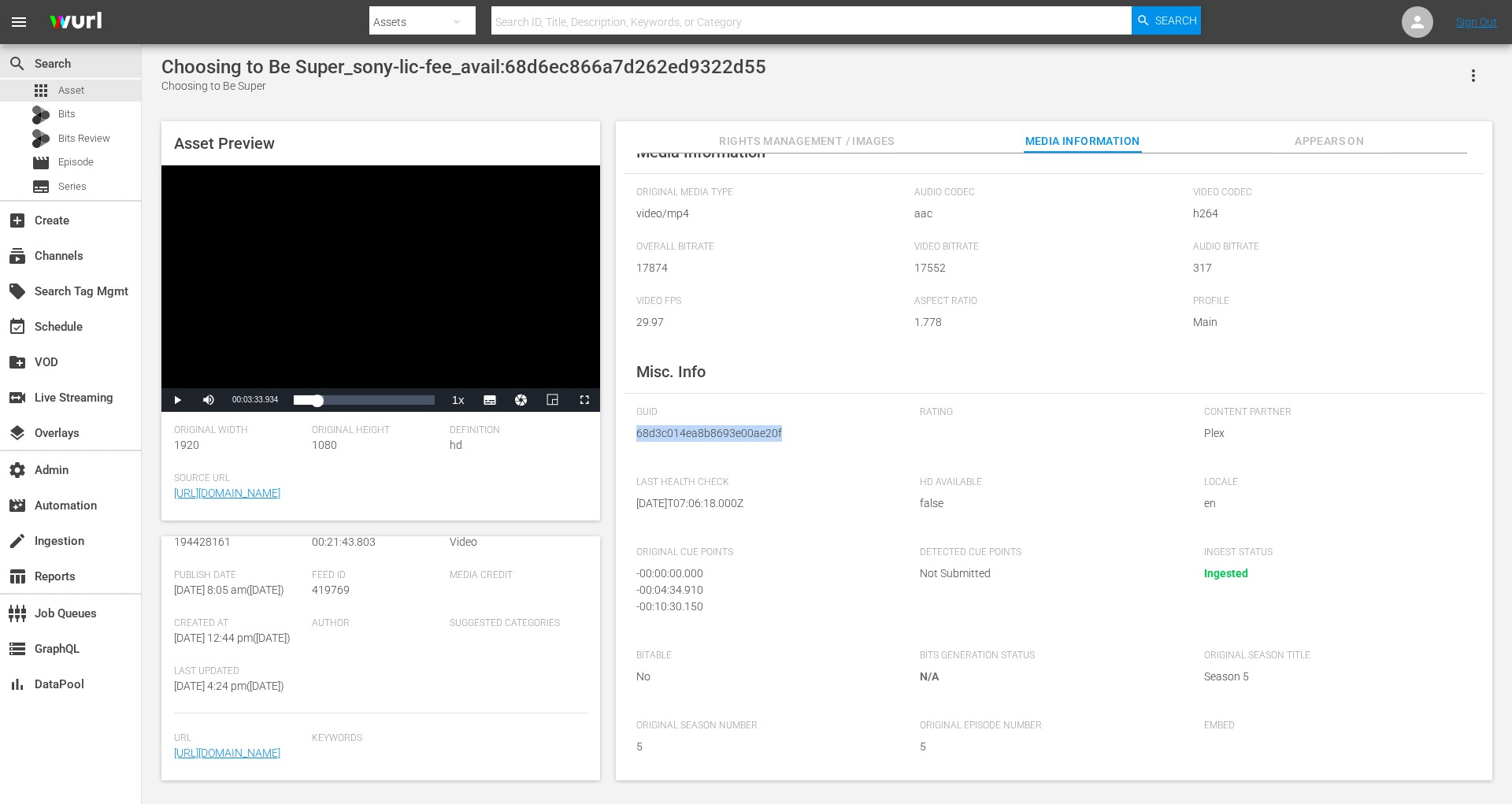
copy span "68d3c014ea8b8693e00ae20f"
click at [560, 21] on input "text" at bounding box center [811, 22] width 640 height 38
paste input "68d3c014ea8b8693e00ae20f"
type input "68d3c014ea8b8693e00ae20f"
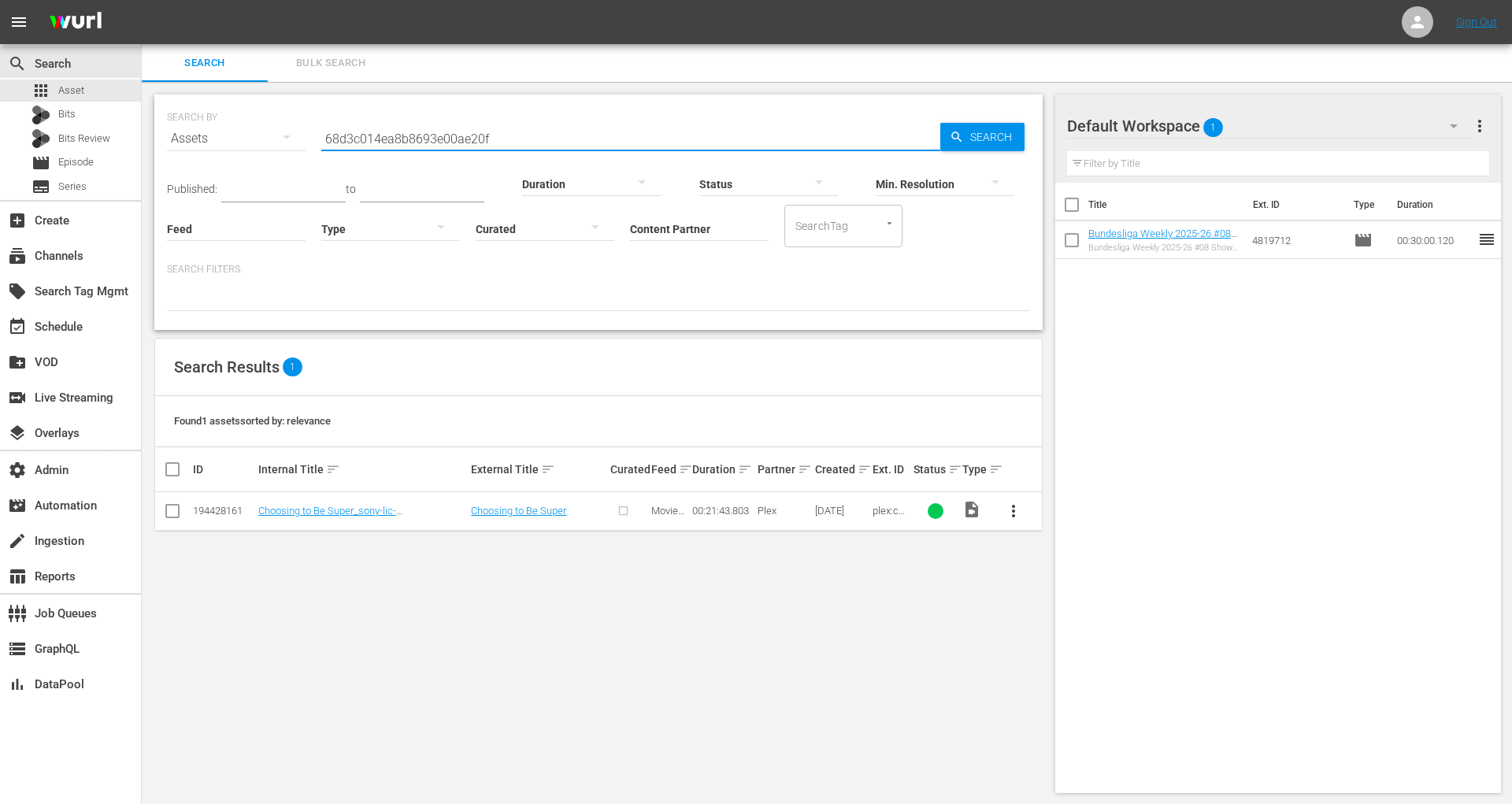
click at [465, 137] on input "68d3c014ea8b8693e00ae20f" at bounding box center [630, 139] width 619 height 38
click at [340, 59] on span "Bulk Search" at bounding box center [330, 62] width 107 height 18
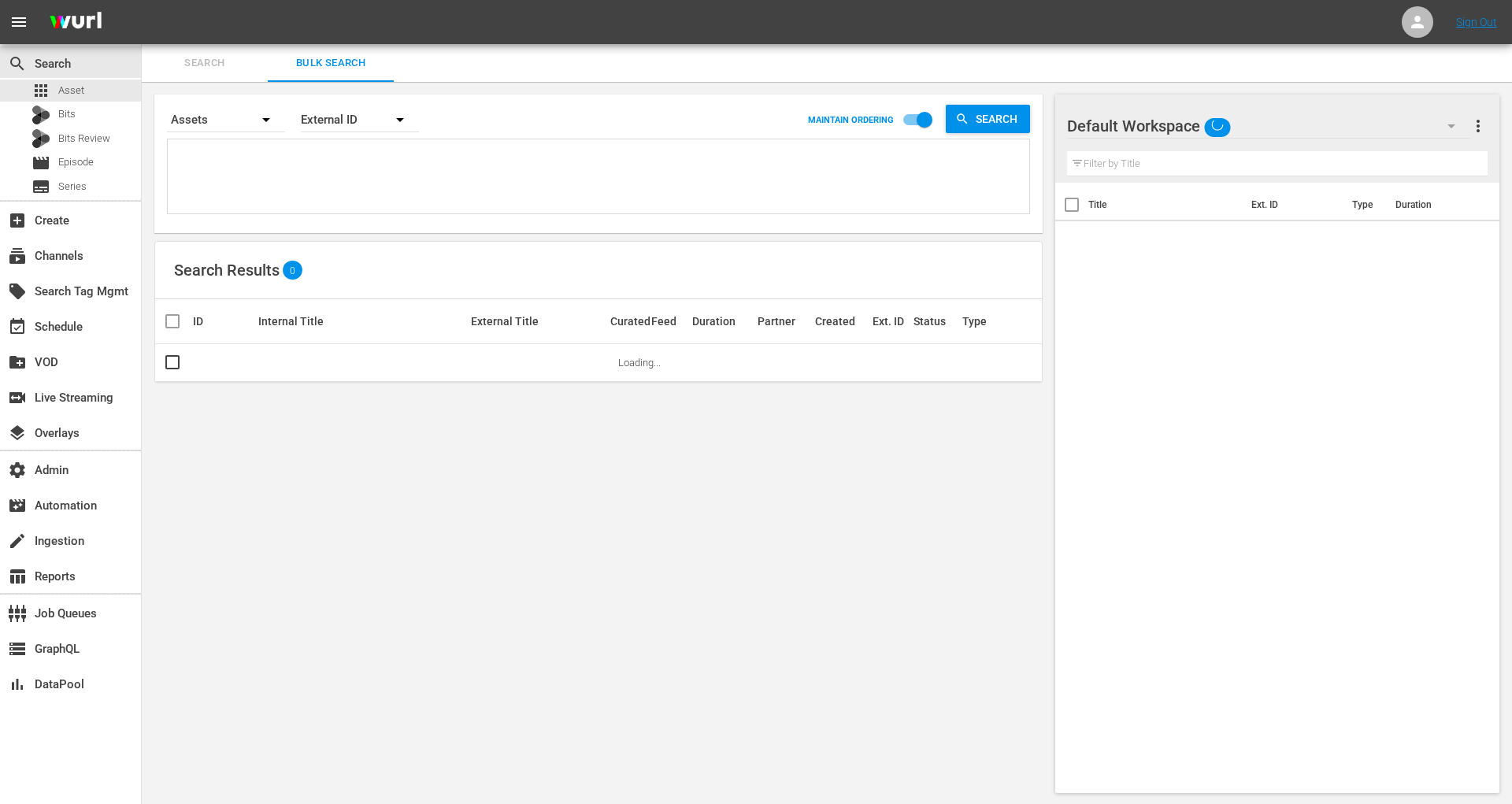
click at [360, 173] on textarea at bounding box center [600, 180] width 857 height 72
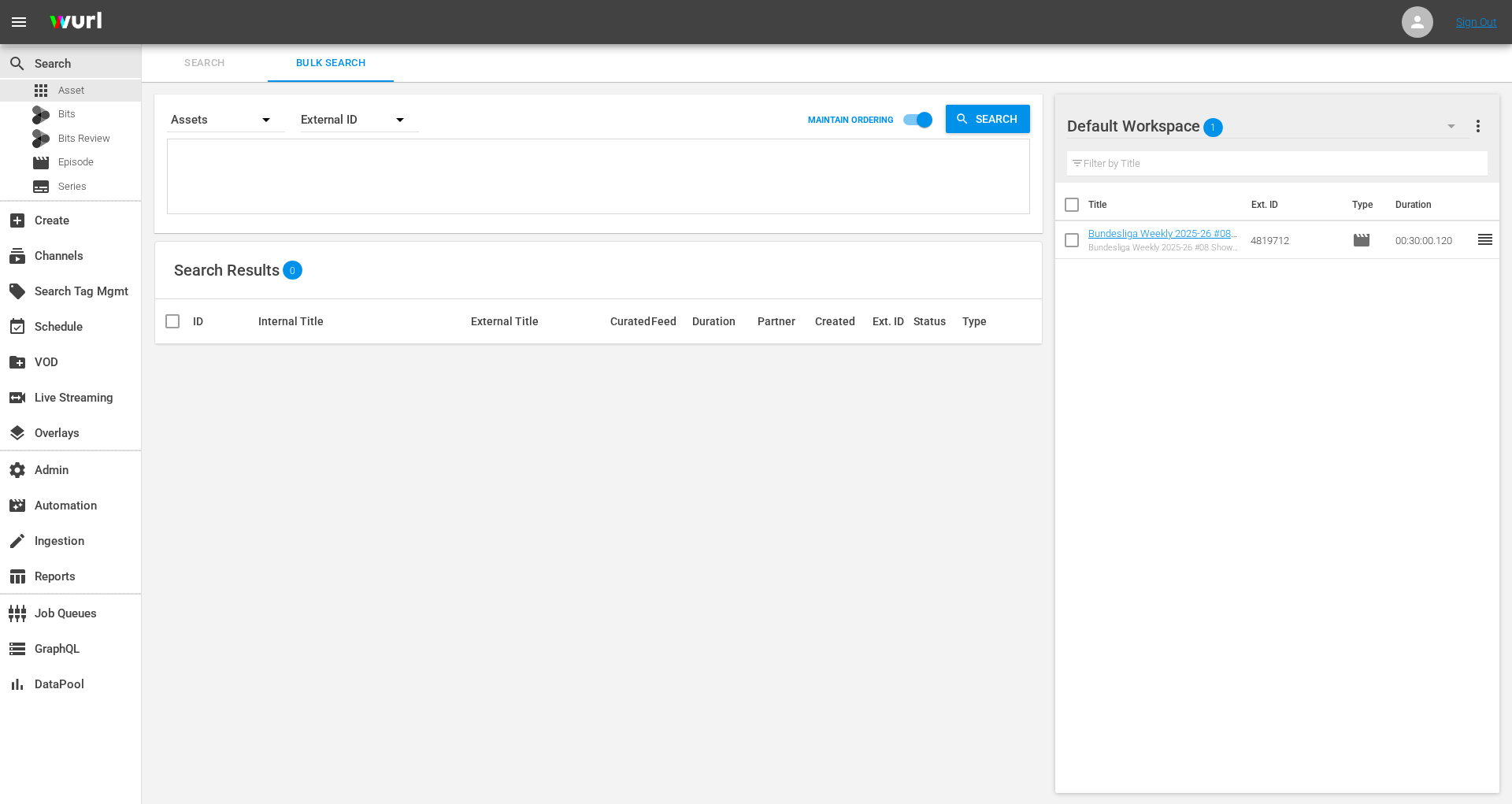
paste textarea "68d3c014ea8b8693e00ae20f"
type textarea "68d3c014ea8b8693e00ae20f"
click at [920, 127] on input "checkbox" at bounding box center [924, 123] width 90 height 30
checkbox input "false"
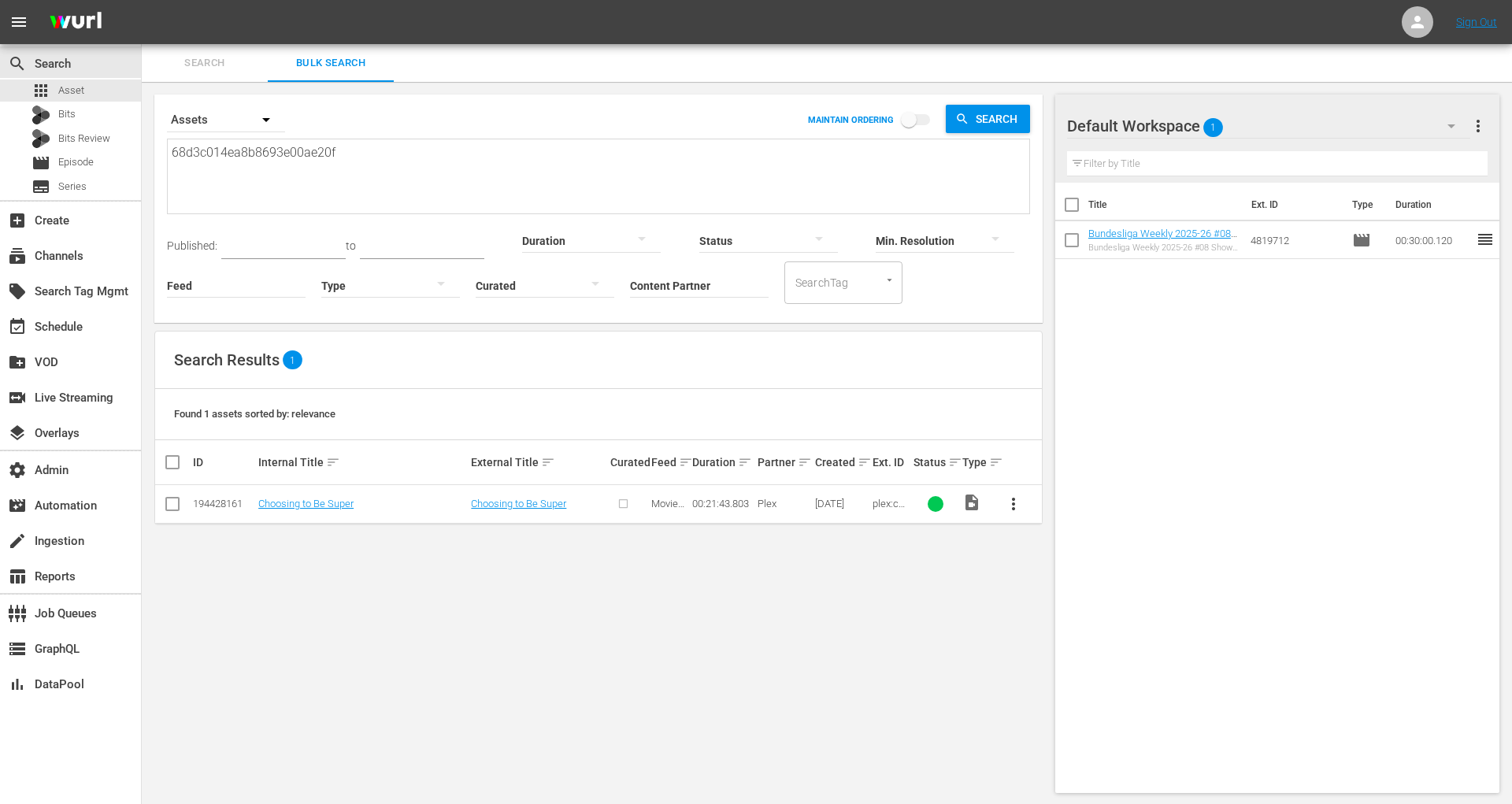
click at [372, 145] on textarea "68d3c014ea8b8693e00ae20f" at bounding box center [600, 180] width 857 height 72
paste textarea "b79aea8b8693e00991a1 68d3cfabea8b8693e00cd78b 68d3d13fea8b8693e00d02fe 68d3d5c6…"
type textarea "68d3b79aea8b8693e00991a1 68d3cfabea8b8693e00cd78b 68d3d13fea8b8693e00d02fe 68d3…"
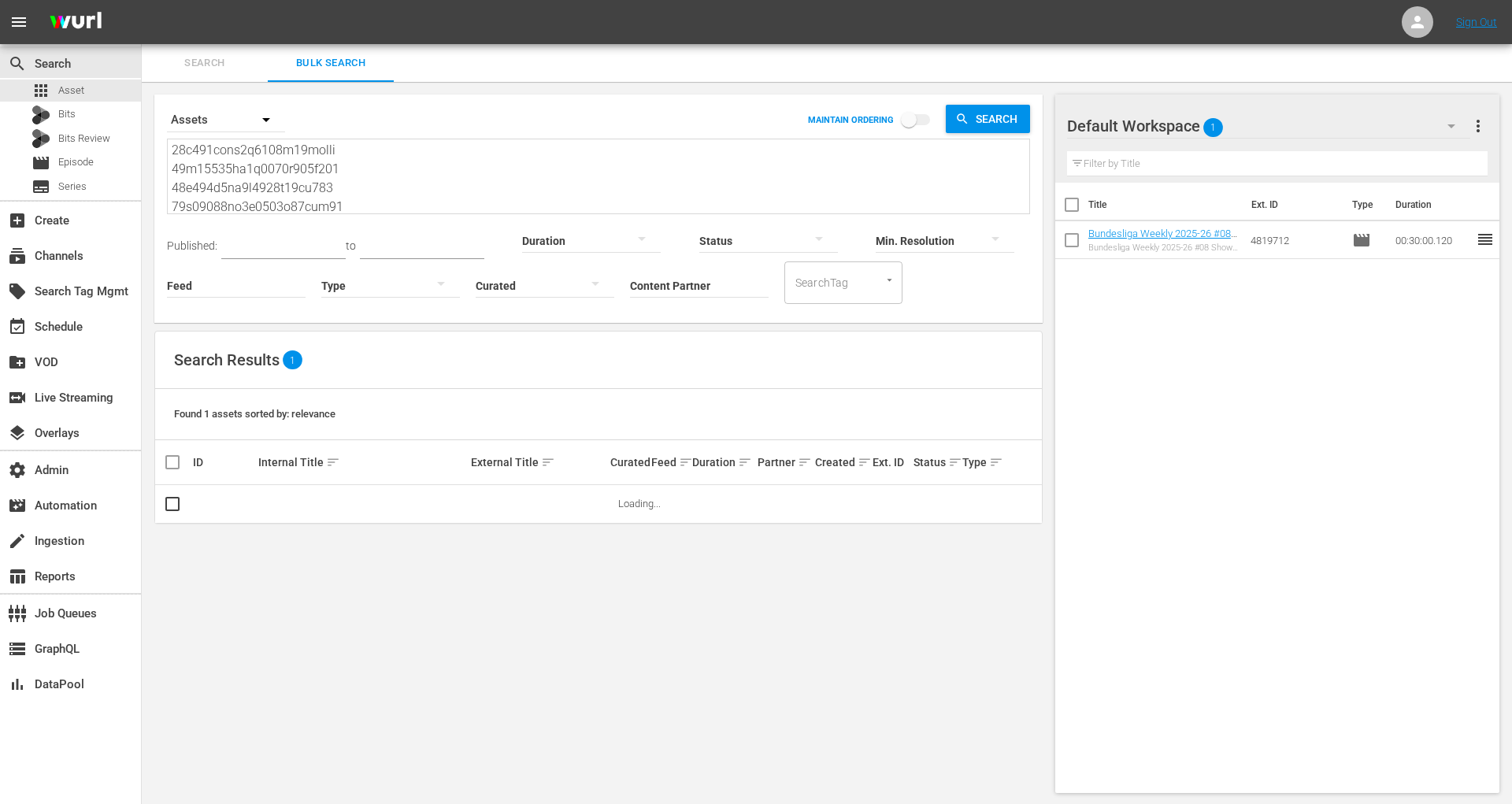
type textarea "68d3b79aea8b8693e00991a1 68d3cfabea8b8693e00cd78b 68d3d13fea8b8693e00d02fe 68d3…"
click at [933, 120] on input "checkbox" at bounding box center [908, 123] width 90 height 30
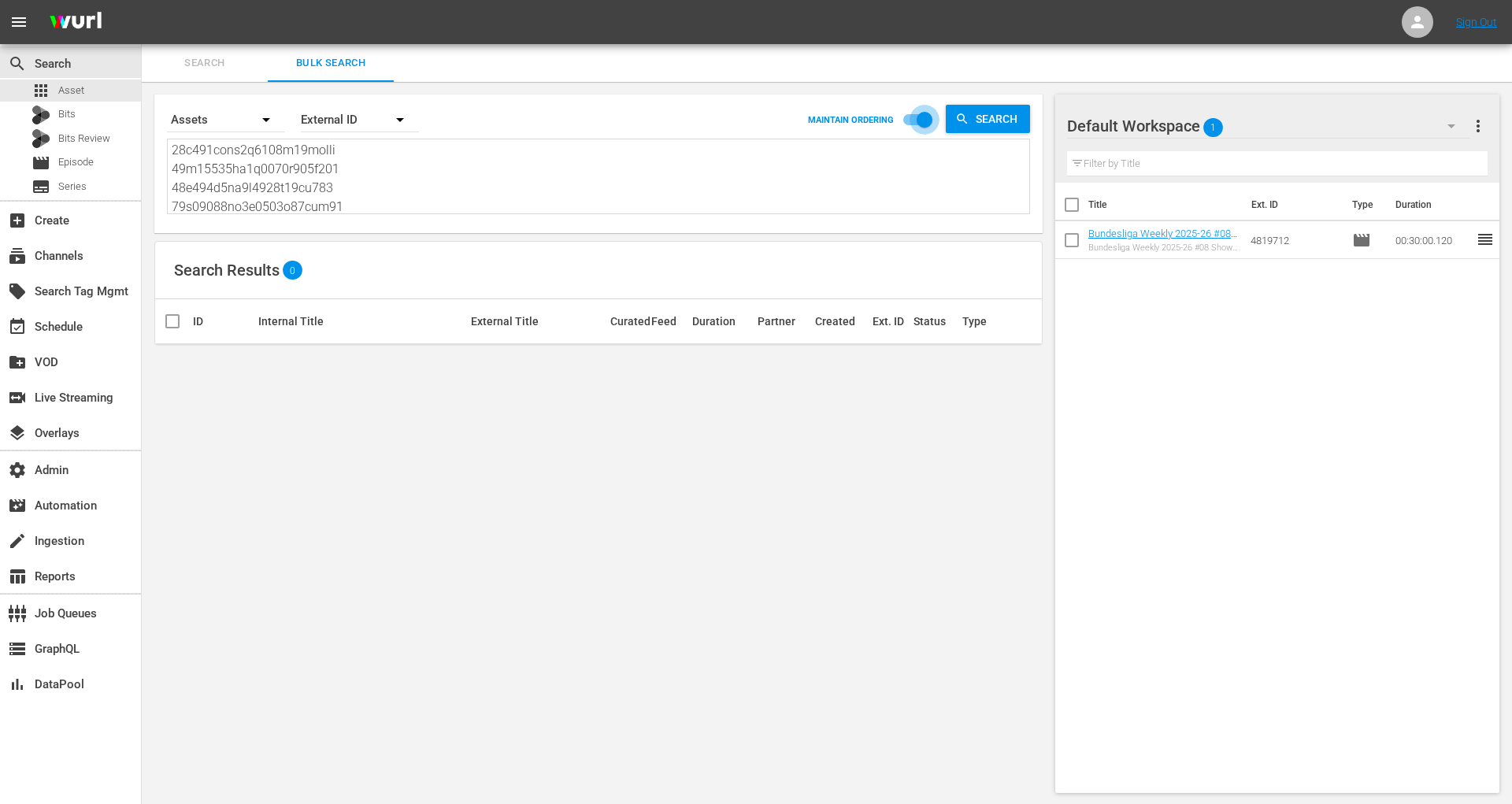
click at [919, 121] on input "checkbox" at bounding box center [924, 123] width 90 height 30
checkbox input "false"
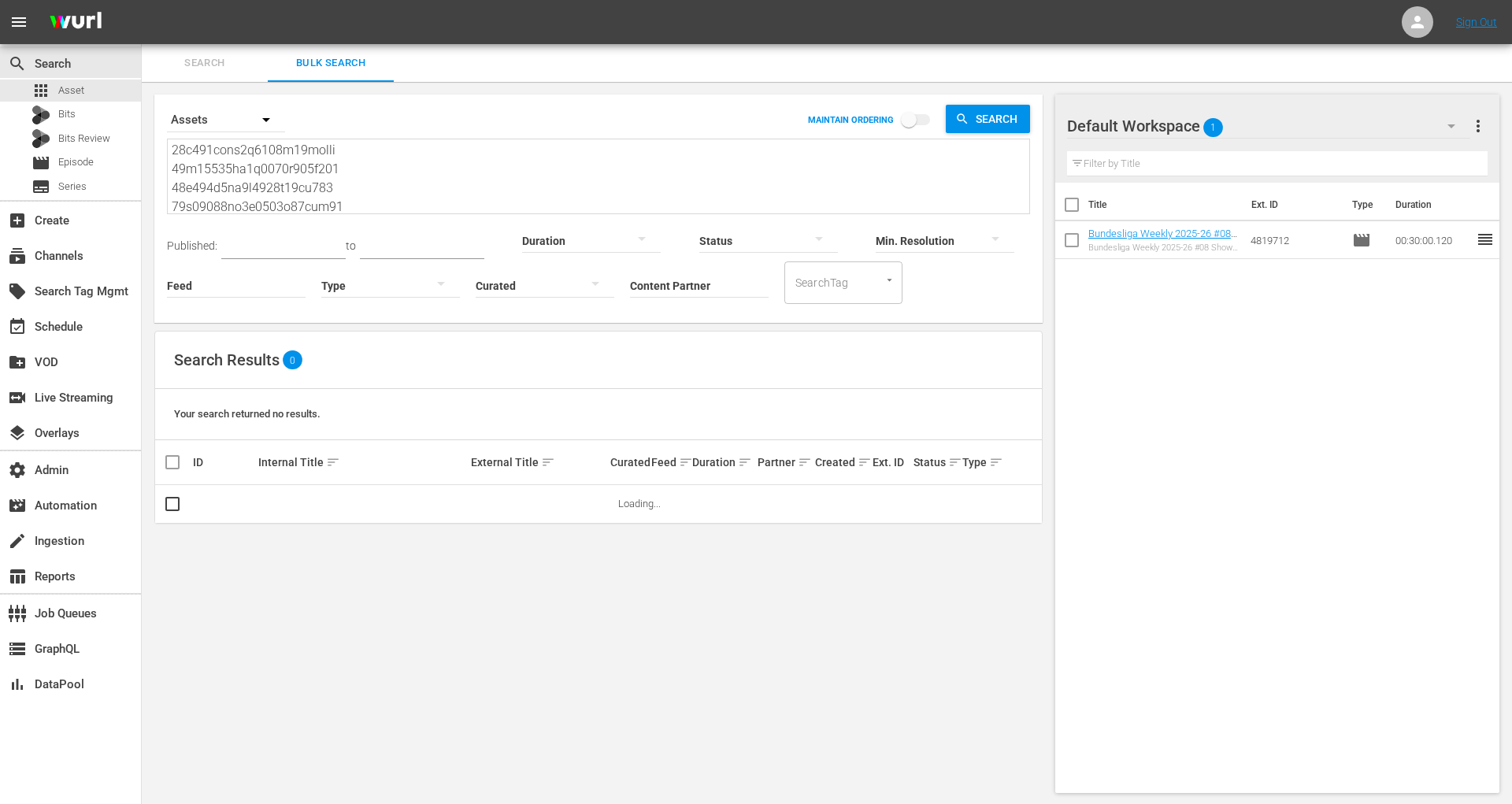
click at [327, 190] on textarea at bounding box center [600, 179] width 857 height 72
click at [366, 159] on textarea at bounding box center [600, 179] width 857 height 72
type textarea "68d3b79aea8b8693e00991a1, 68d3cfabea8b8693e00cd78b 68d3d13fea8b8693e00d02fe 68d…"
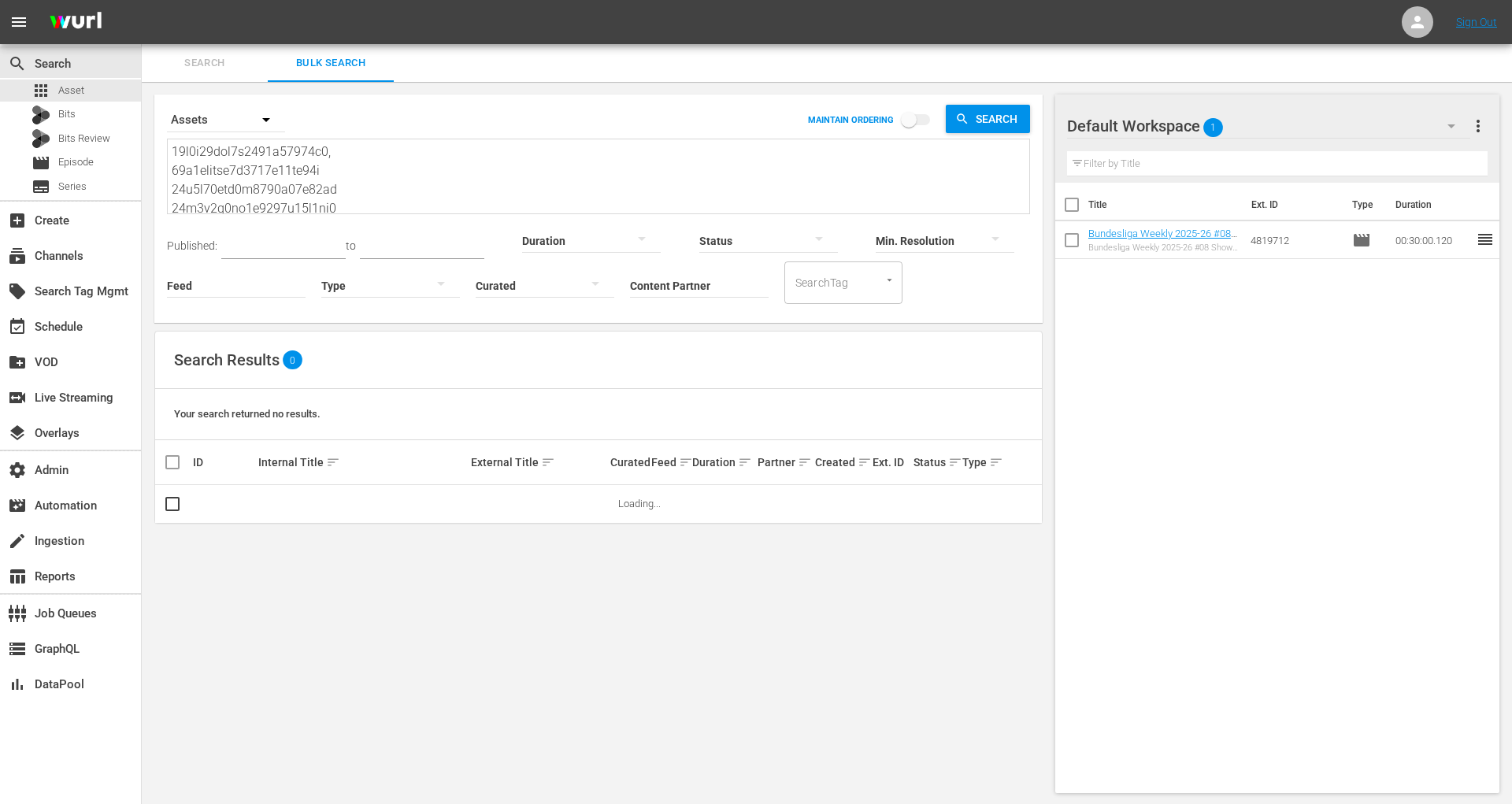
click at [362, 166] on textarea at bounding box center [600, 179] width 857 height 72
type textarea "68d3b79aea8b8693e00991a1, 68d3cfabea8b8693e00cd78b, 68d3d13fea8b8693e00d02fe 68…"
click at [1004, 115] on span "Search" at bounding box center [1000, 119] width 60 height 28
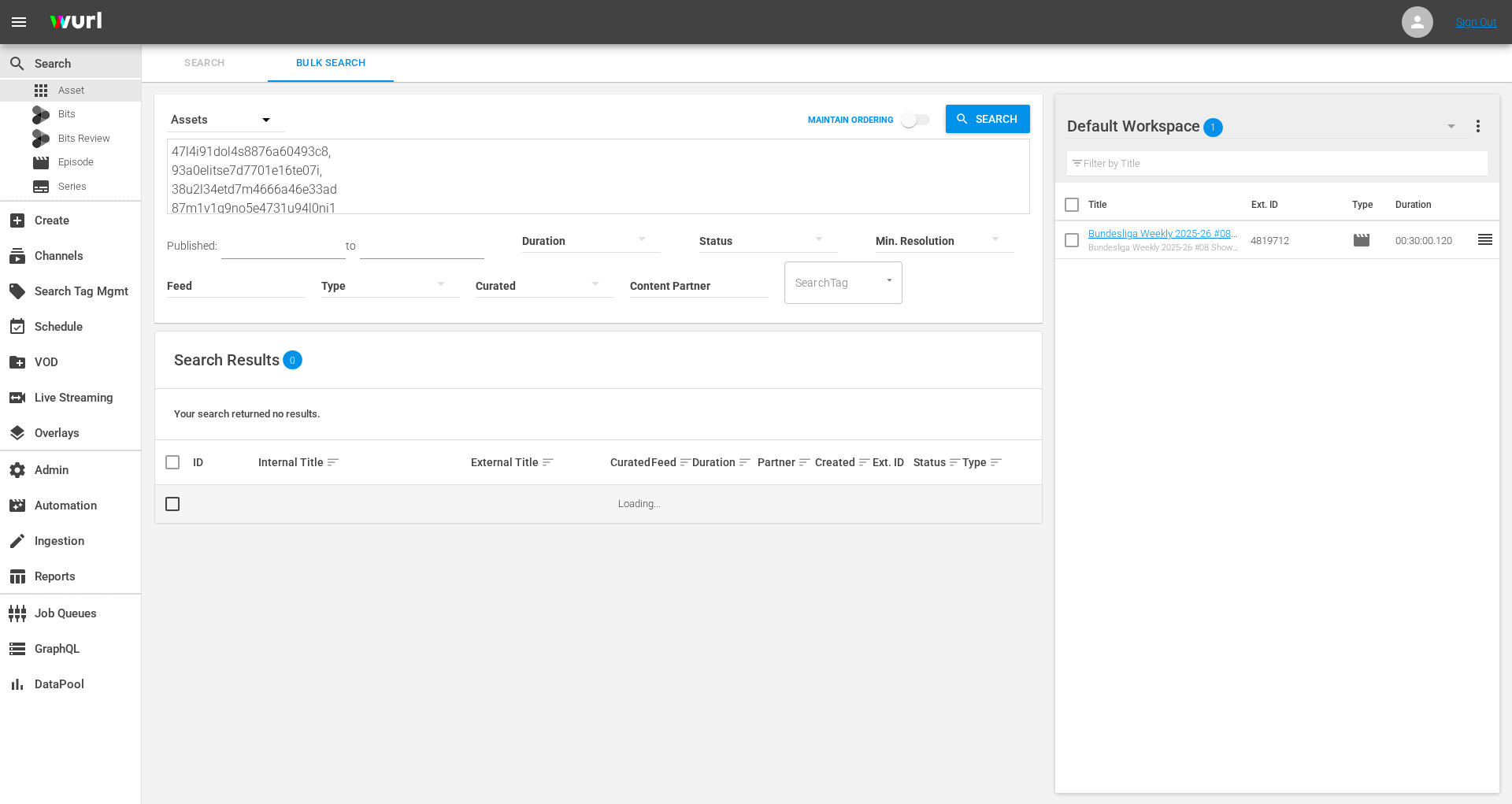
click at [636, 507] on span "Loading..." at bounding box center [639, 504] width 43 height 11
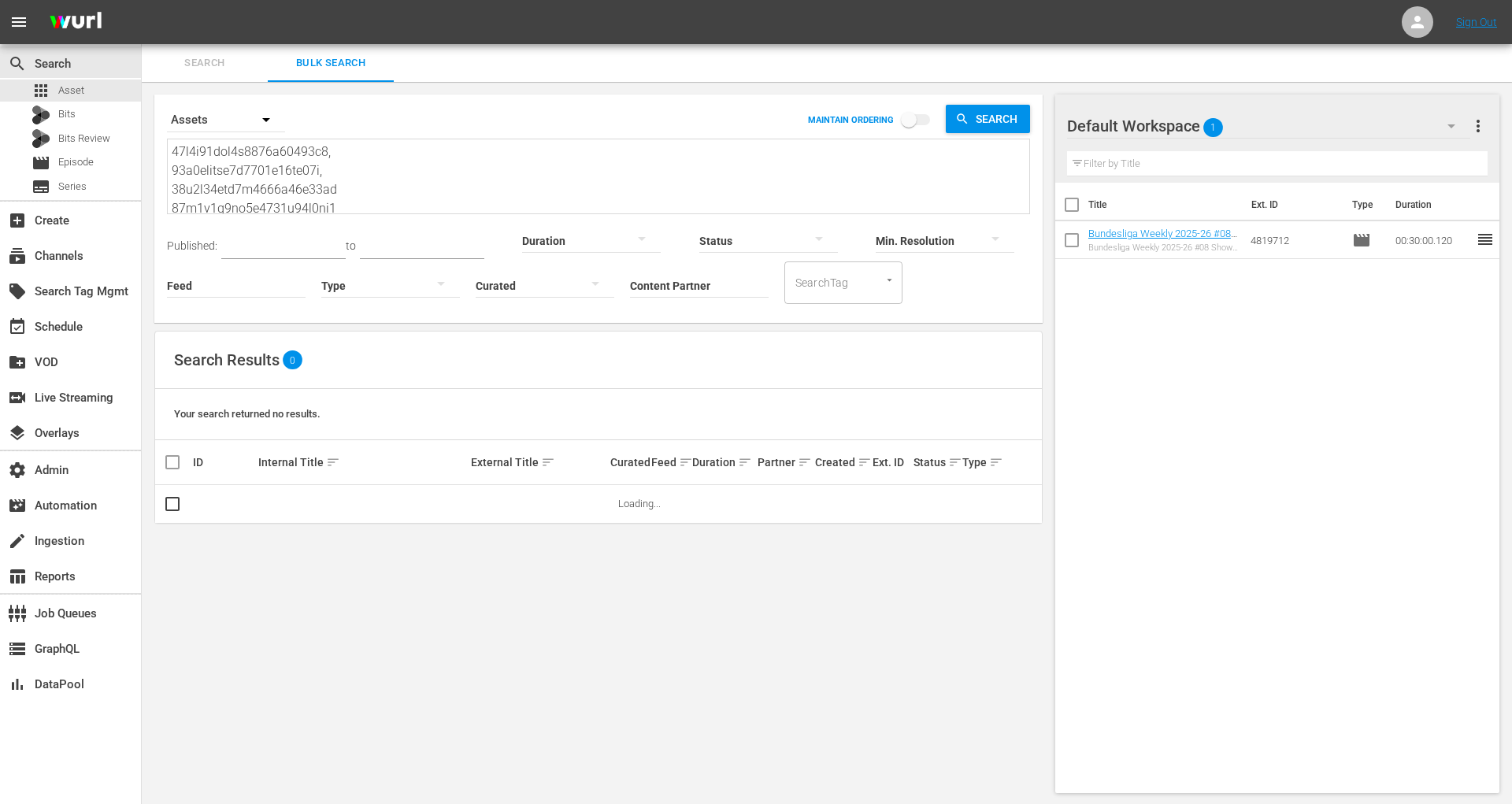
click at [300, 167] on textarea at bounding box center [600, 179] width 857 height 72
paste textarea "4cd20ea8b8693e048606c 68d49363ea8b8693e03b9f64 68d48f21ea8b8693e03a35a8 68d497c…"
type textarea "68d4cd20ea8b8693e048606c 68d49363ea8b8693e03b9f64 68d48f21ea8b8693e03a35a8 68d4…"
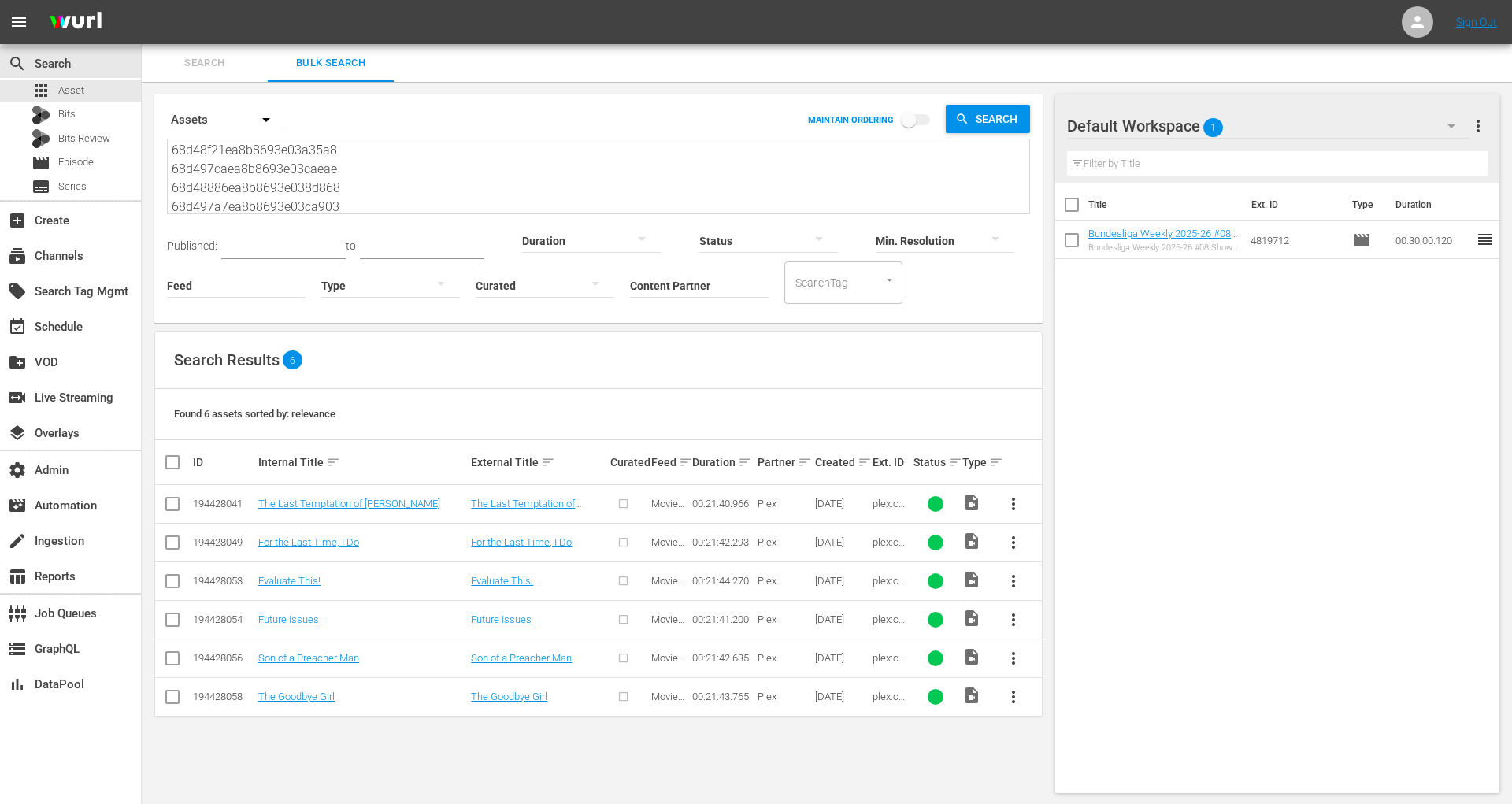
scroll to position [1, 0]
type textarea "68d4cd20ea8b8693e048606c 68d49363ea8b8693e03b9f64 68d48f21ea8b8693e03a35a8 68d4…"
click at [167, 502] on input "checkbox" at bounding box center [172, 506] width 19 height 19
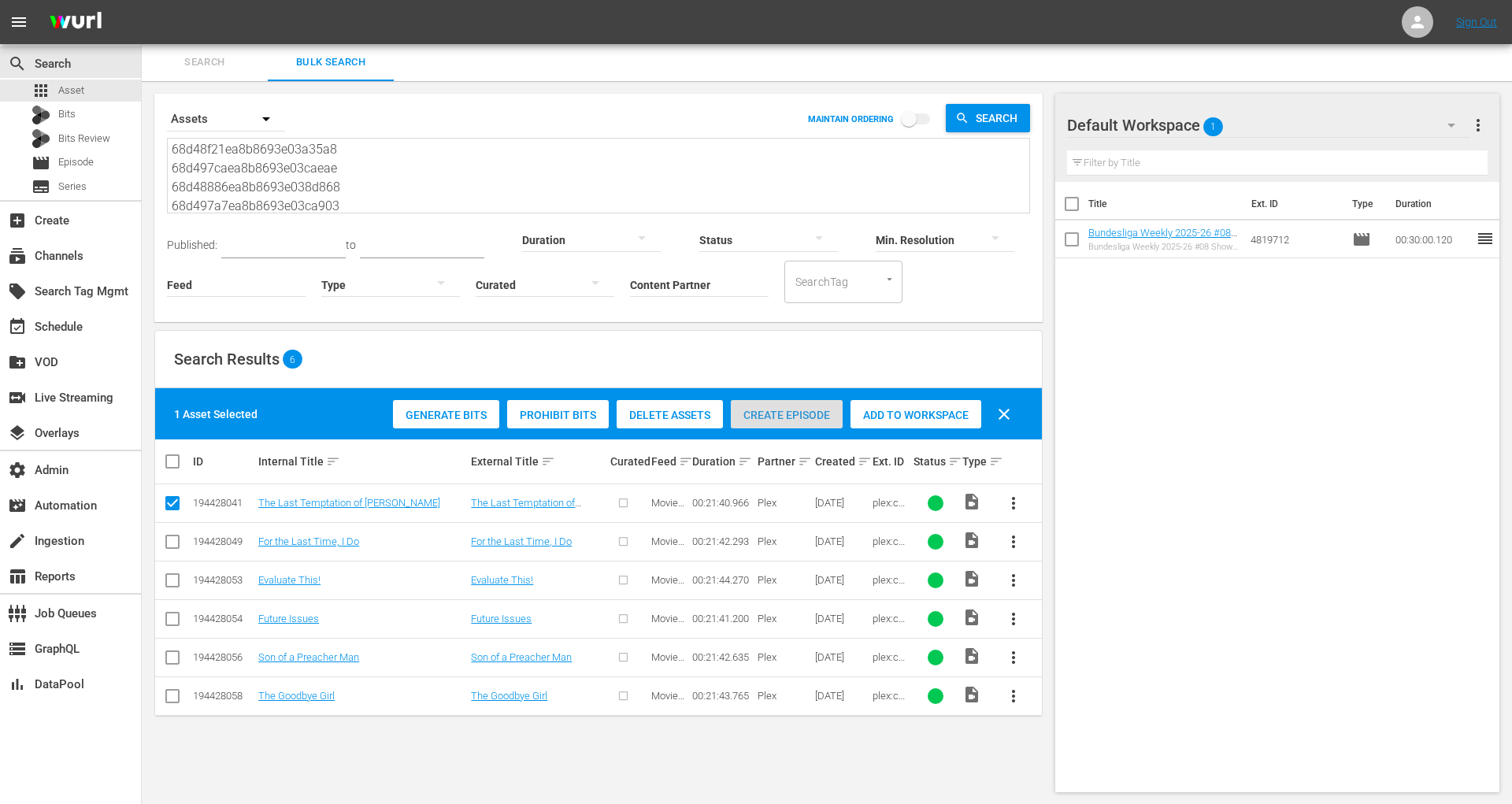
click at [809, 413] on span "Create Episode" at bounding box center [786, 414] width 112 height 12
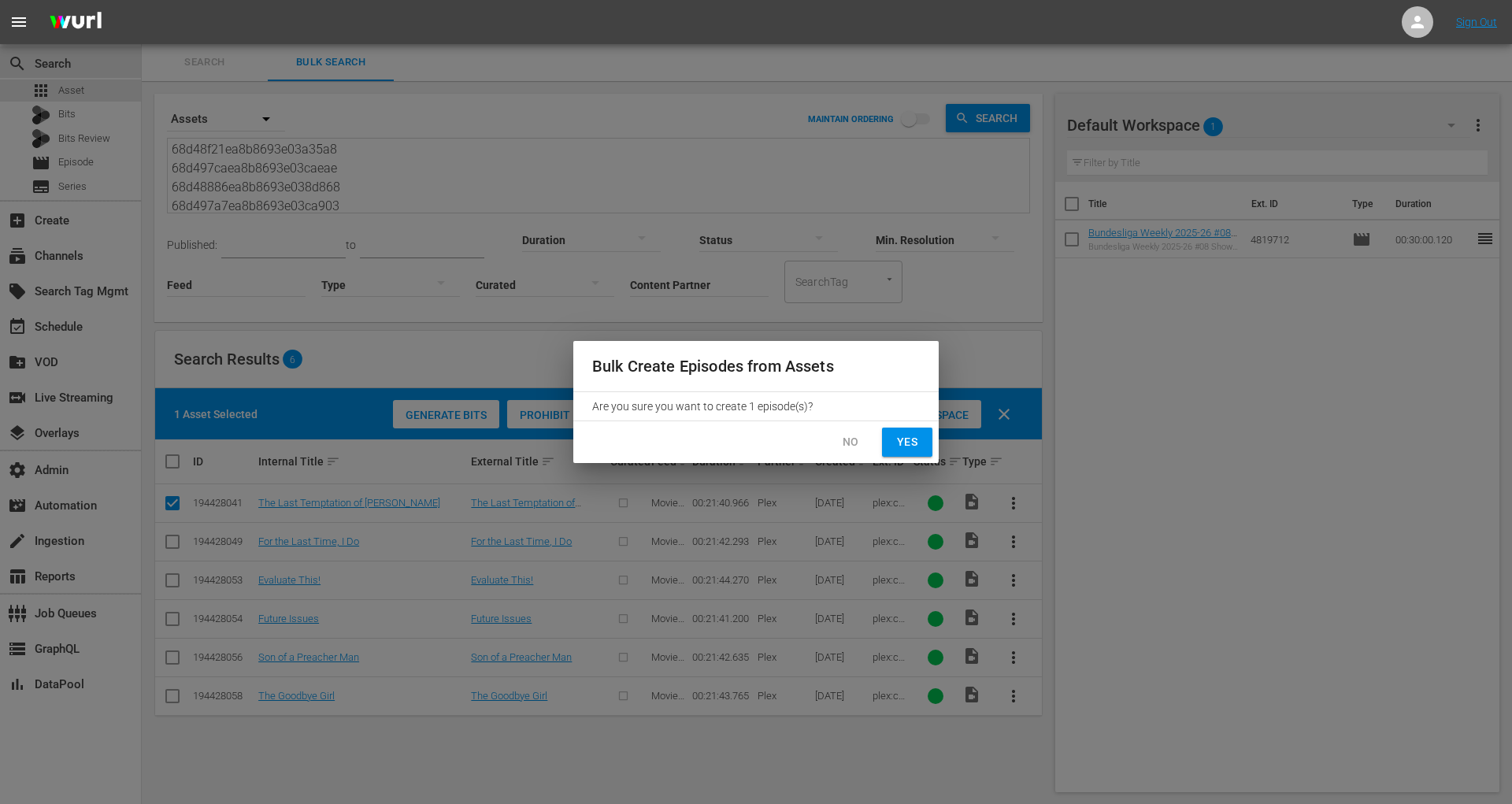
click at [911, 450] on span "Yes" at bounding box center [907, 441] width 26 height 20
checkbox input "false"
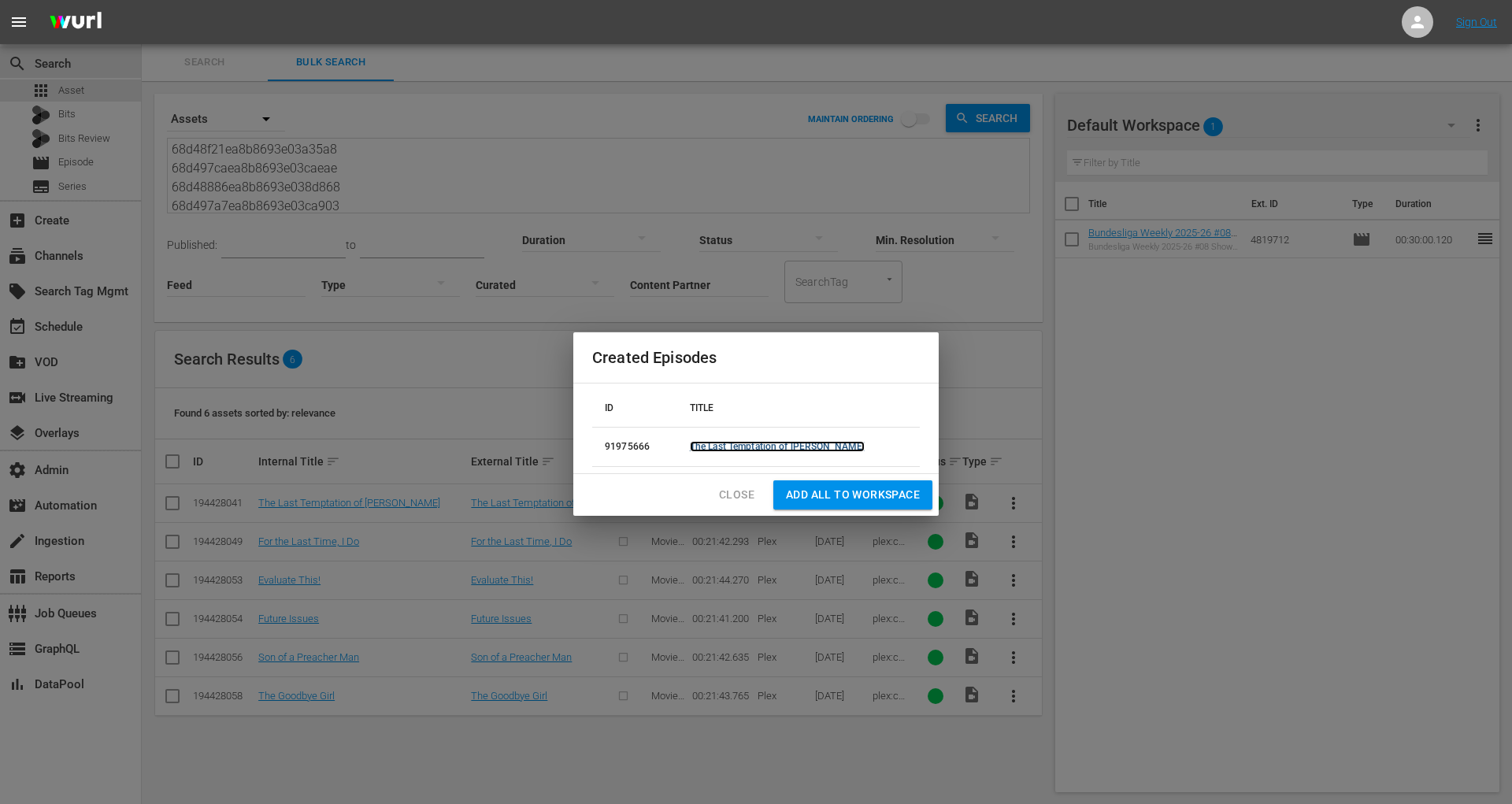
click at [760, 442] on link "The Last Temptation of Elliott" at bounding box center [778, 447] width 176 height 11
click at [748, 497] on span "Close" at bounding box center [736, 494] width 35 height 20
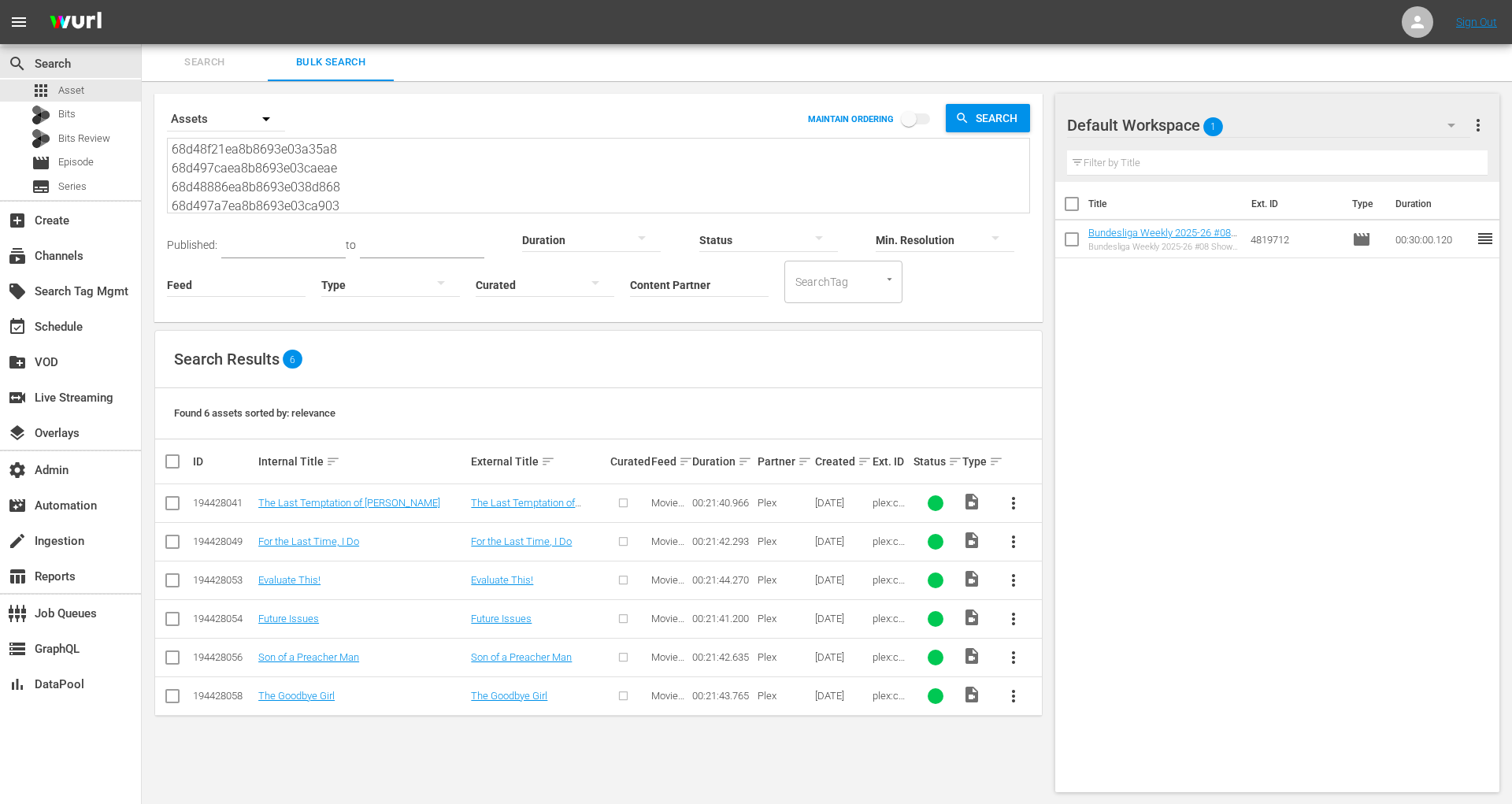
click at [408, 196] on textarea "68d4cd20ea8b8693e048606c 68d49363ea8b8693e03b9f64 68d48f21ea8b8693e03a35a8 68d4…" at bounding box center [600, 178] width 857 height 72
paste textarea "ccc12fea8b8693e0a0a93a 68ccc51fea8b8693e0a1fb34 68ccc551ea8b8693e0a204fe 68ccde…"
type textarea "68ccc12fea8b8693e0a0a93a 68ccc51fea8b8693e0a1fb34 68ccc551ea8b8693e0a204fe 68cc…"
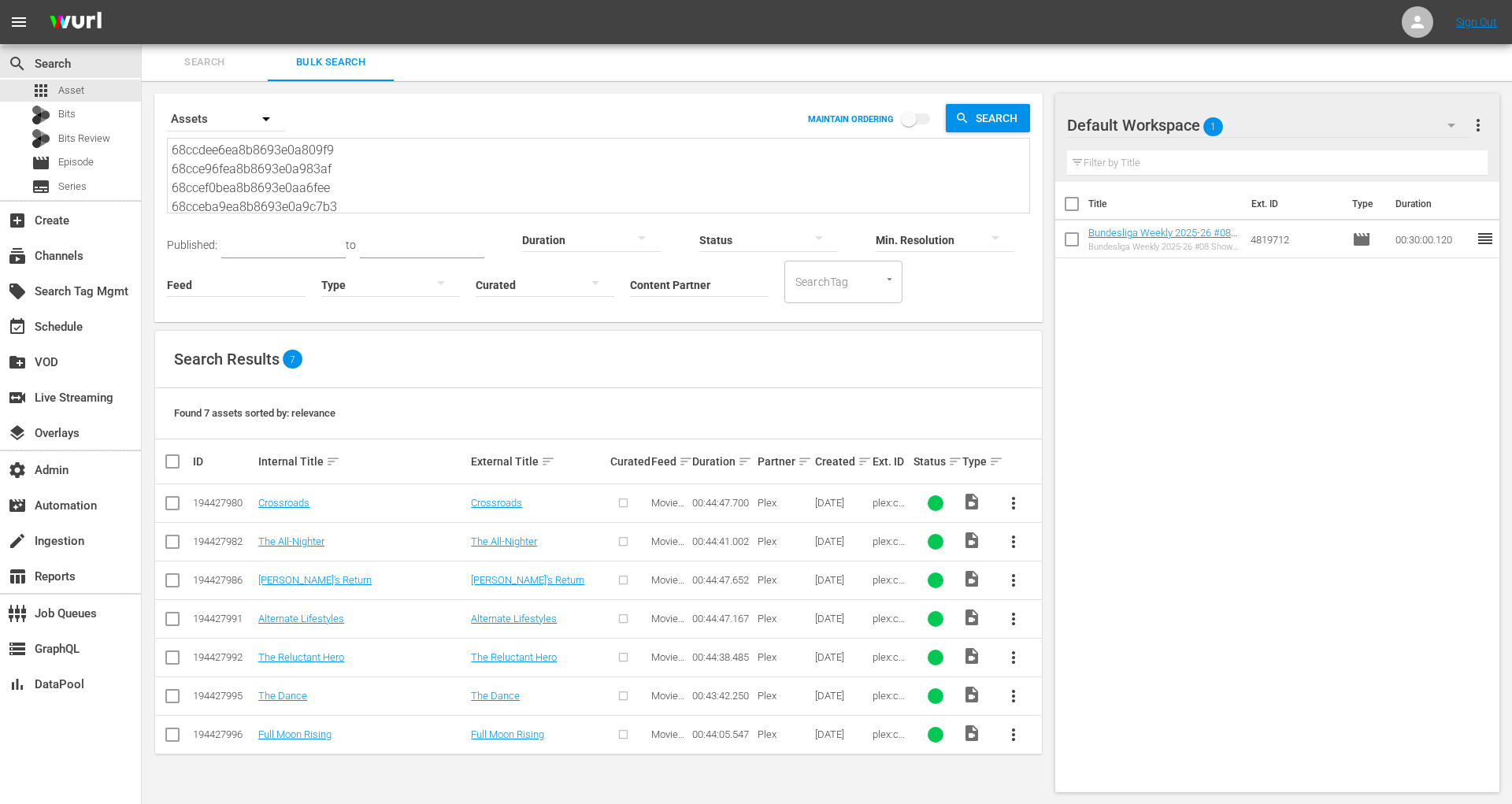
type textarea "68ccc12fea8b8693e0a0a93a 68ccc51fea8b8693e0a1fb34 68ccc551ea8b8693e0a204fe 68cc…"
click at [177, 497] on input "checkbox" at bounding box center [172, 506] width 19 height 19
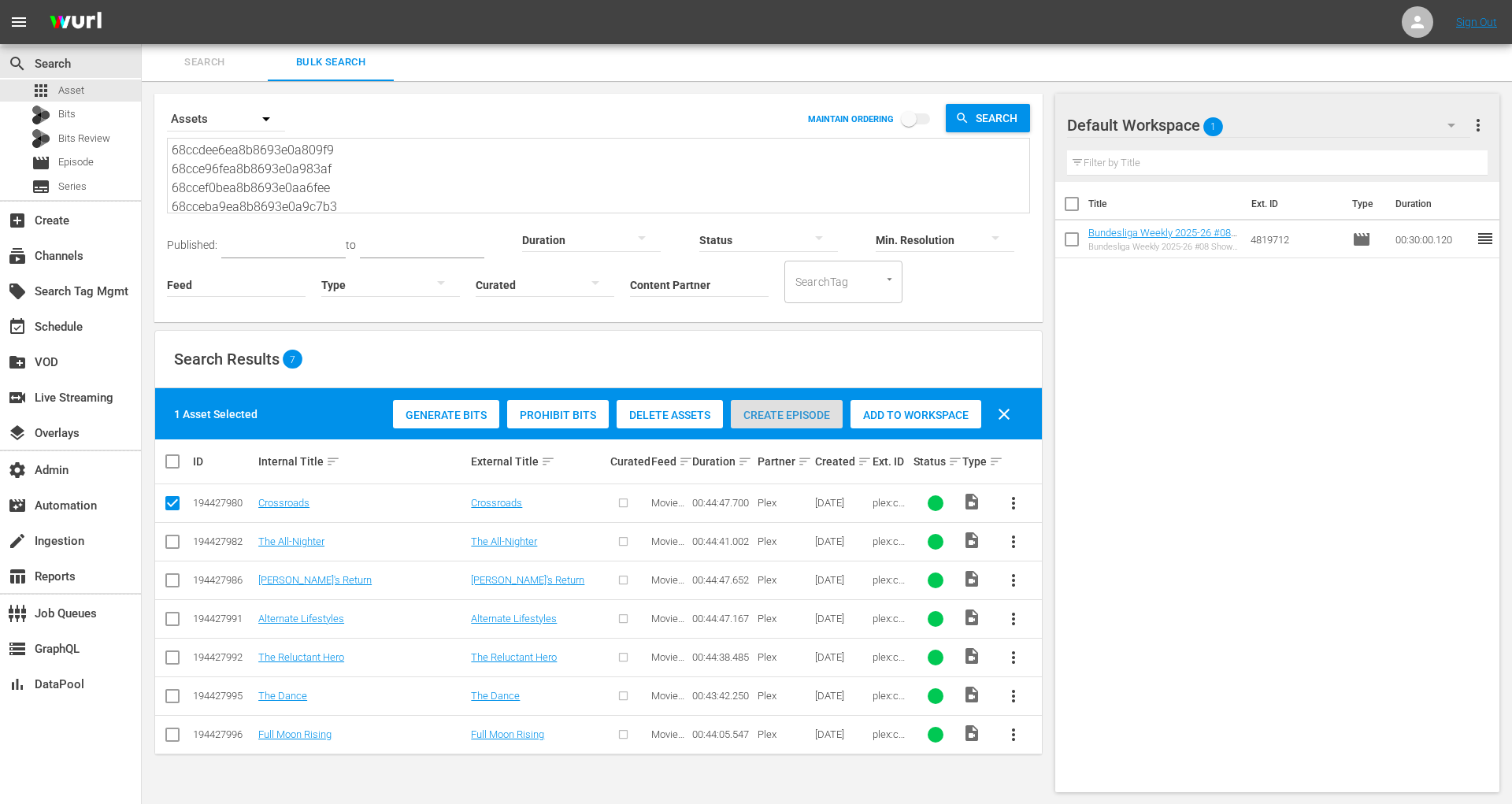
click at [750, 413] on span "Create Episode" at bounding box center [786, 414] width 112 height 12
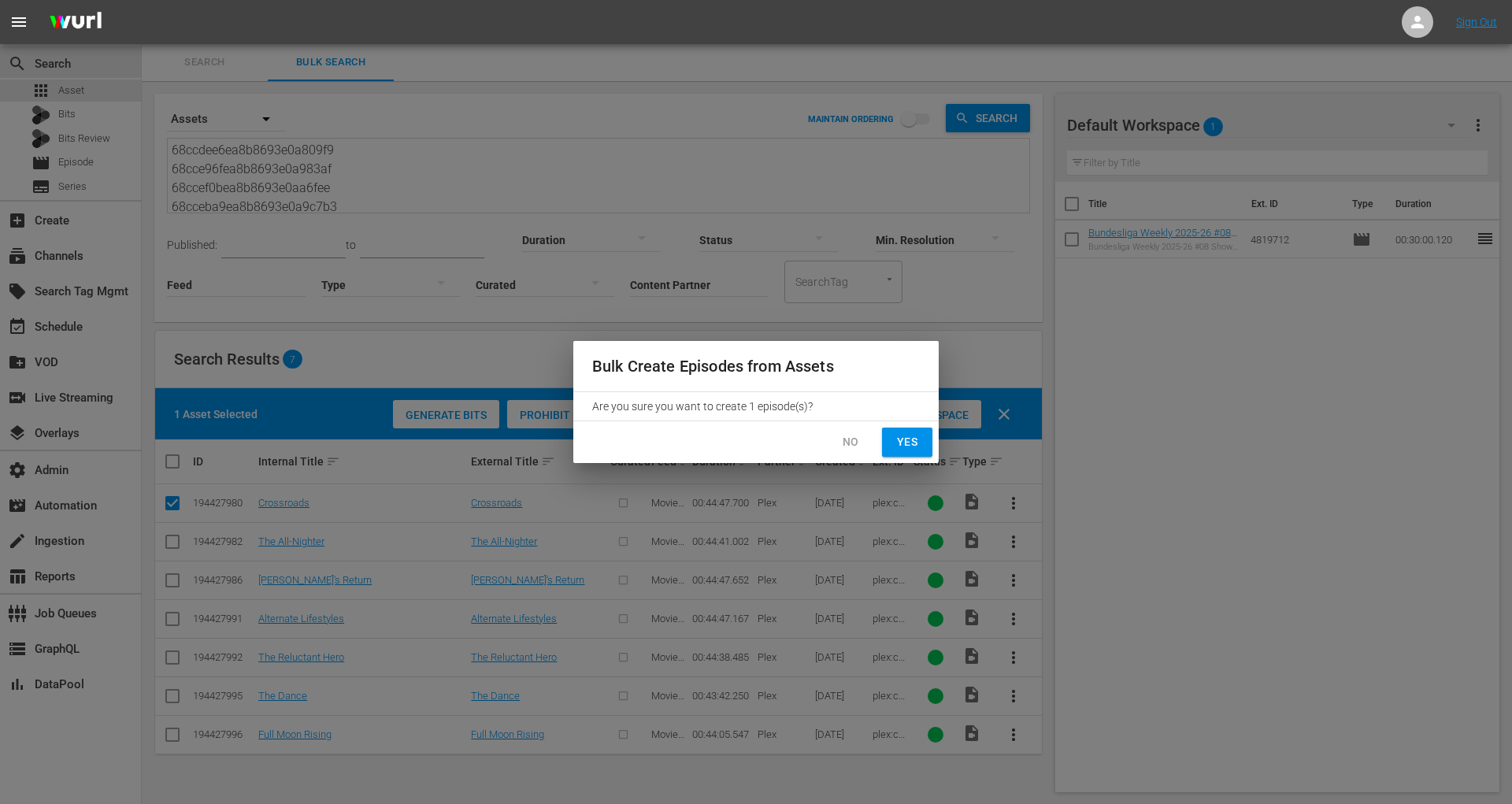
click at [912, 453] on button "Yes" at bounding box center [906, 441] width 50 height 29
checkbox input "false"
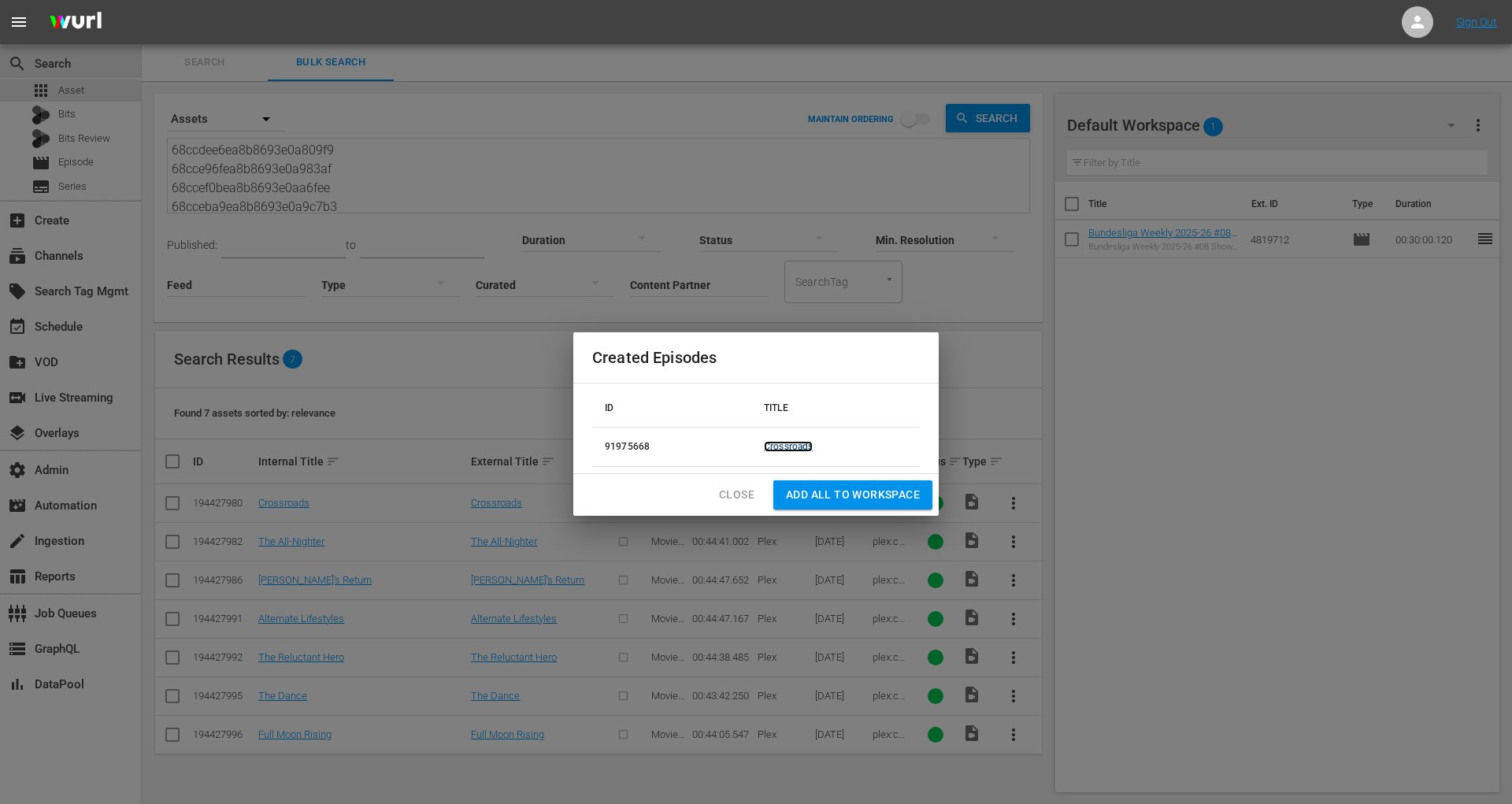
click at [784, 441] on link "Crossroads" at bounding box center [788, 447] width 49 height 11
click at [746, 488] on span "Close" at bounding box center [736, 494] width 35 height 20
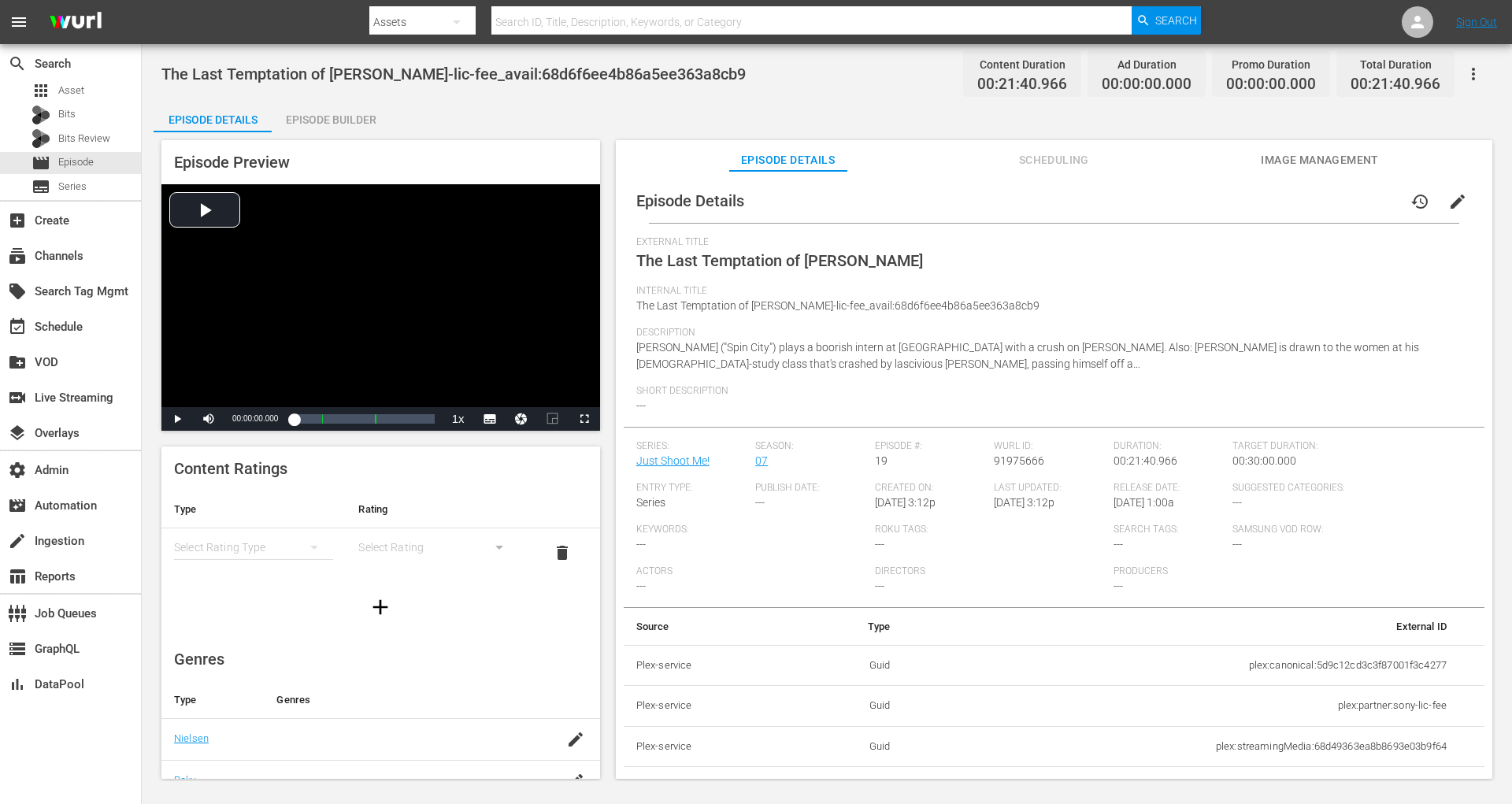
click at [353, 113] on div "Episode Builder" at bounding box center [330, 120] width 118 height 38
click at [325, 112] on div "Episode Builder" at bounding box center [330, 120] width 118 height 38
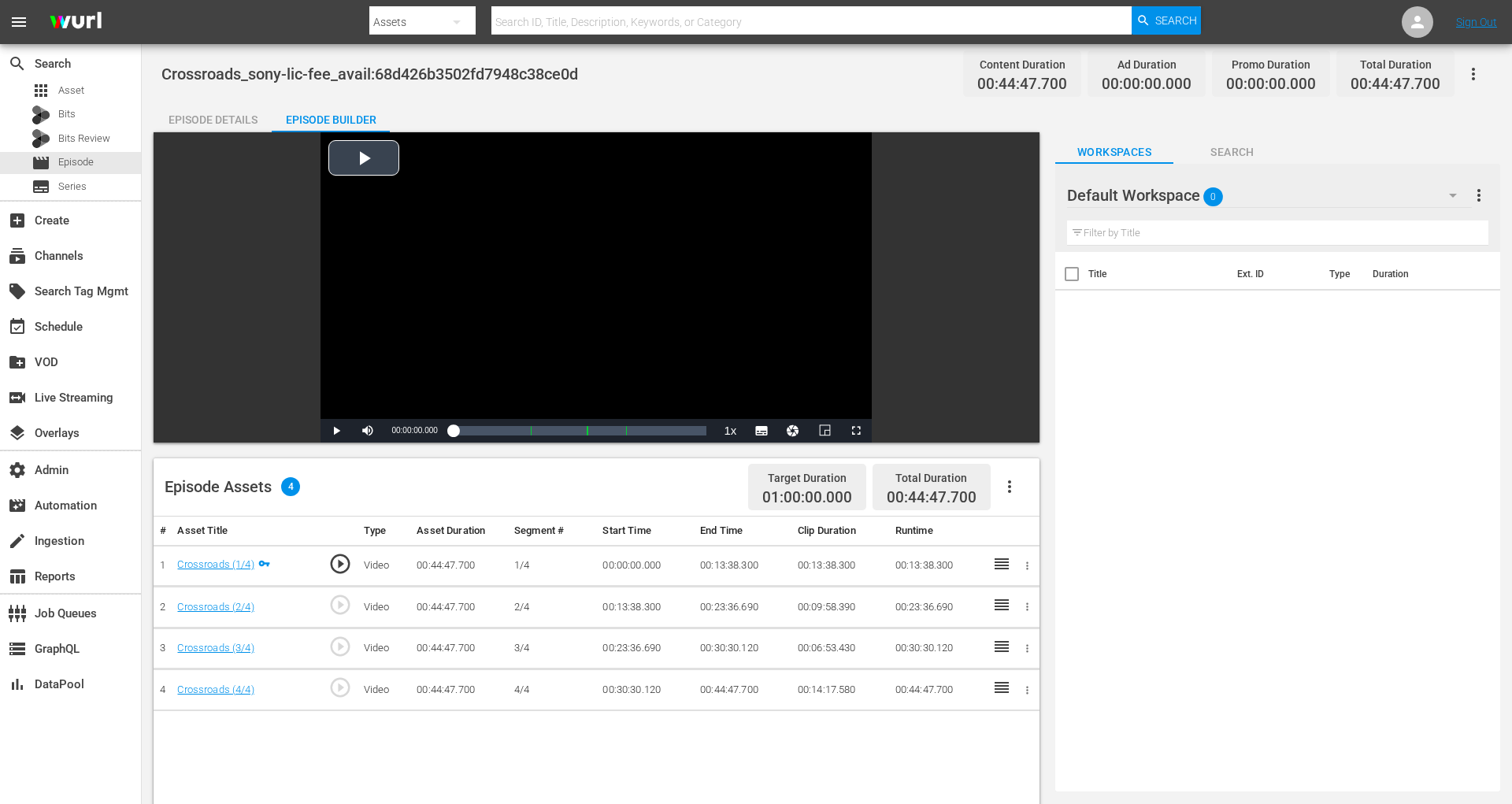
click at [383, 172] on div "Video Player" at bounding box center [595, 275] width 551 height 286
click at [471, 430] on div "Loaded : 0.45% 00:05:08.835 Crossroads (1/4) 00:00:01.041" at bounding box center [580, 430] width 253 height 16
click at [558, 429] on div "Loaded : 8.04% 00:18:30.136 Crossroads (2/4) 00:03:14.004 [GEOGRAPHIC_DATA] 1: …" at bounding box center [580, 430] width 253 height 16
click at [336, 431] on span "Video Player" at bounding box center [336, 431] width 0 height 0
drag, startPoint x: 911, startPoint y: 494, endPoint x: 923, endPoint y: 495, distance: 12.0
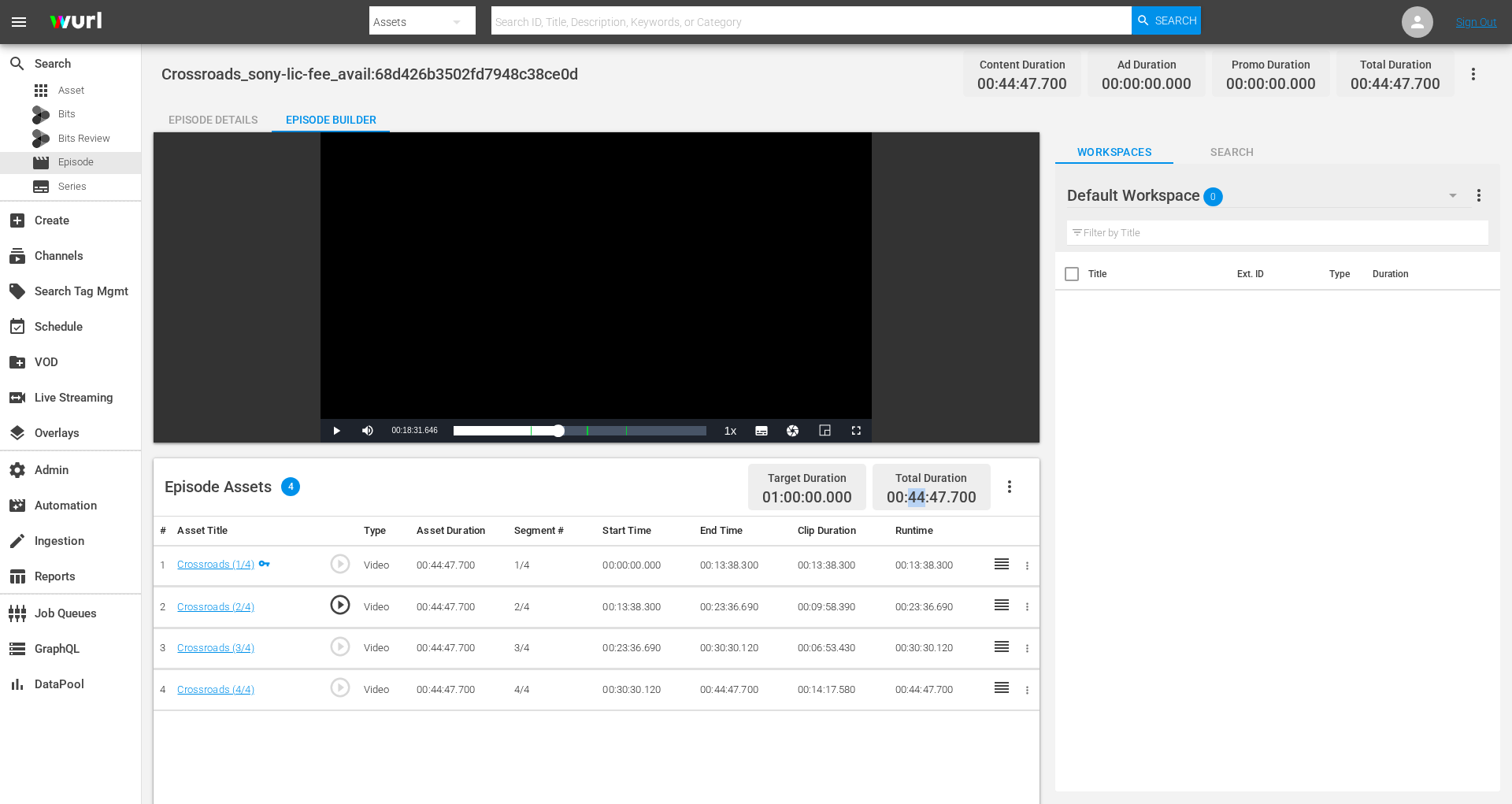
click at [923, 495] on span "00:44:47.700" at bounding box center [931, 497] width 90 height 18
